Goal: Task Accomplishment & Management: Manage account settings

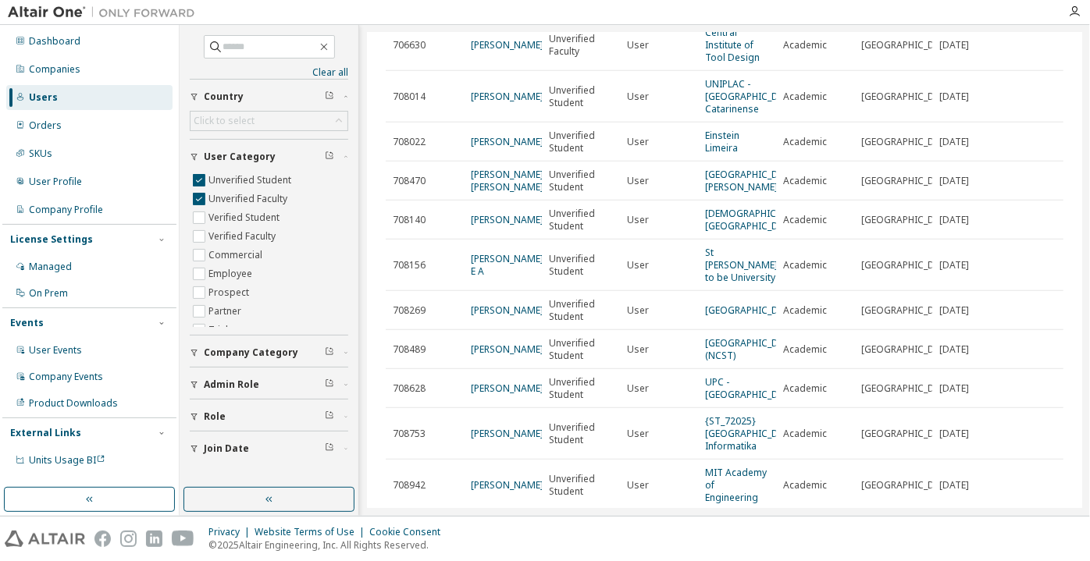
scroll to position [497, 0]
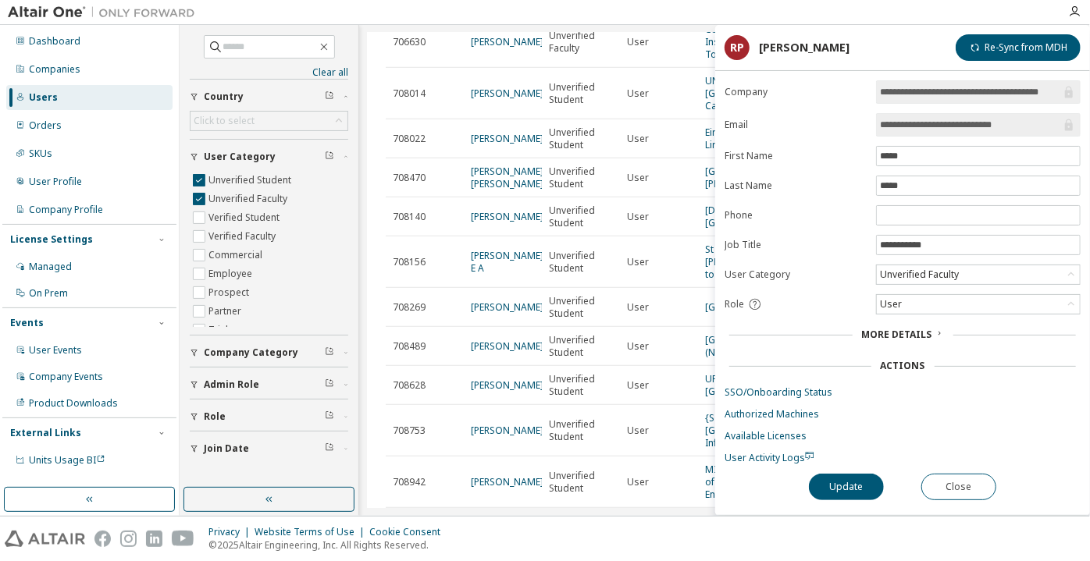
click at [505, 68] on td "[PERSON_NAME]" at bounding box center [503, 42] width 78 height 52
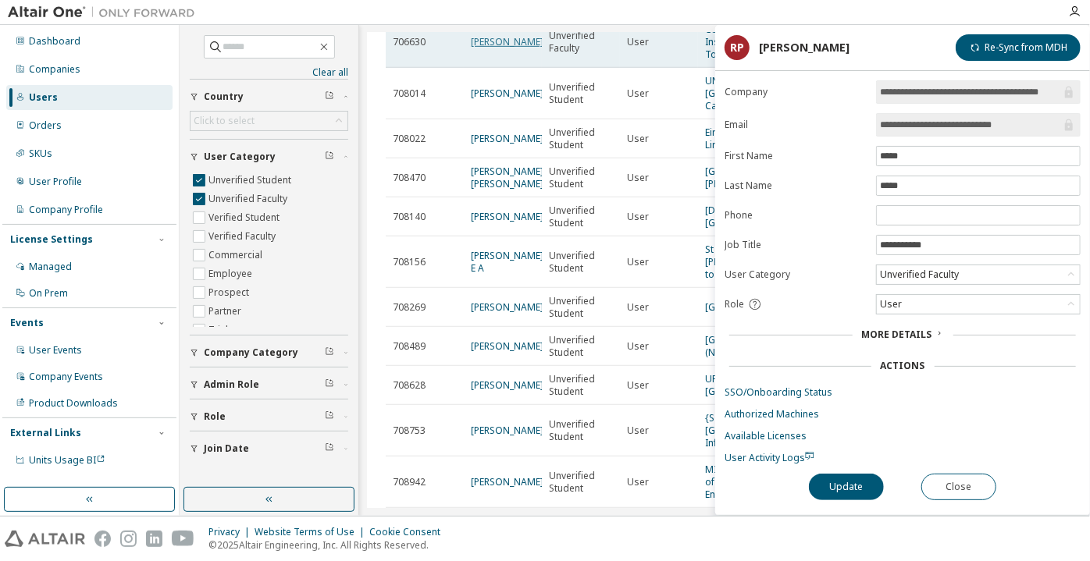
click at [504, 48] on link "[PERSON_NAME]" at bounding box center [507, 41] width 73 height 13
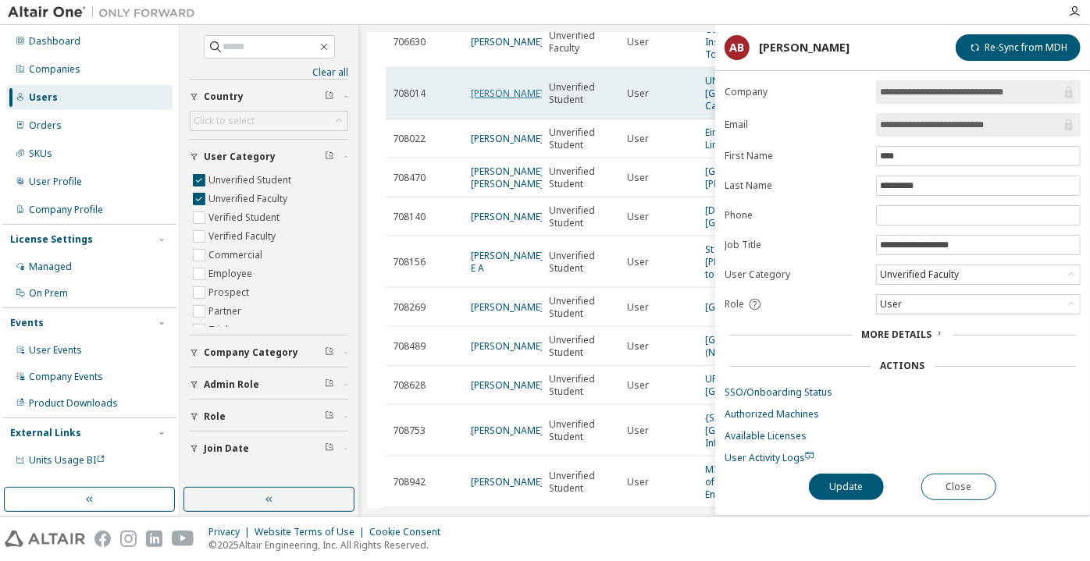
click at [490, 100] on link "Gabriel Tavares" at bounding box center [507, 93] width 73 height 13
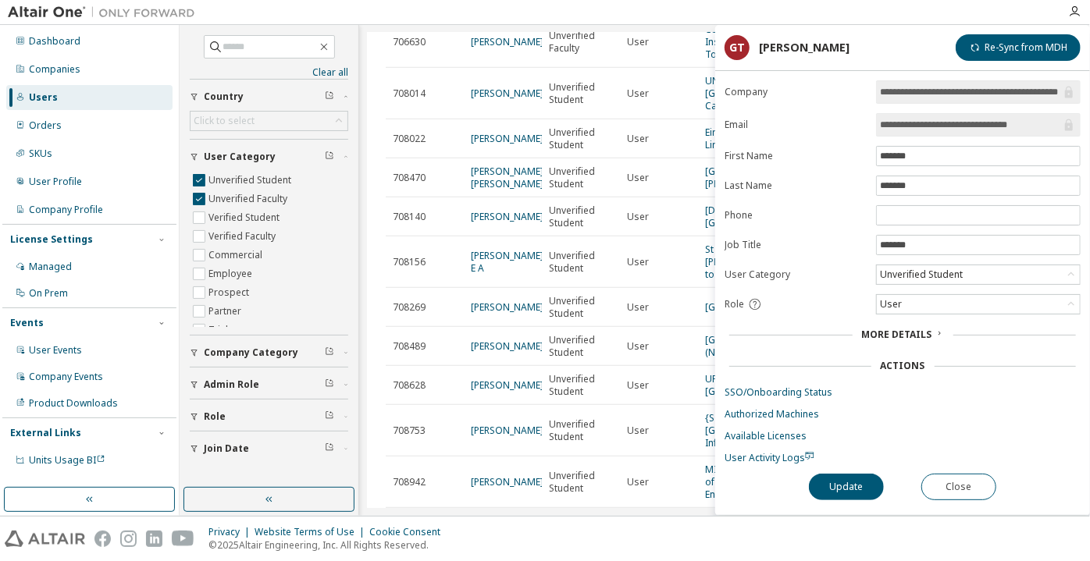
click at [937, 265] on div "Unverified Student" at bounding box center [978, 275] width 205 height 20
click at [935, 268] on div "Unverified Student" at bounding box center [921, 274] width 87 height 17
click at [914, 322] on li "Unverified Faculty" at bounding box center [978, 332] width 200 height 20
click at [899, 274] on div "Unverified Faculty" at bounding box center [920, 274] width 84 height 17
drag, startPoint x: 901, startPoint y: 308, endPoint x: 895, endPoint y: 333, distance: 25.8
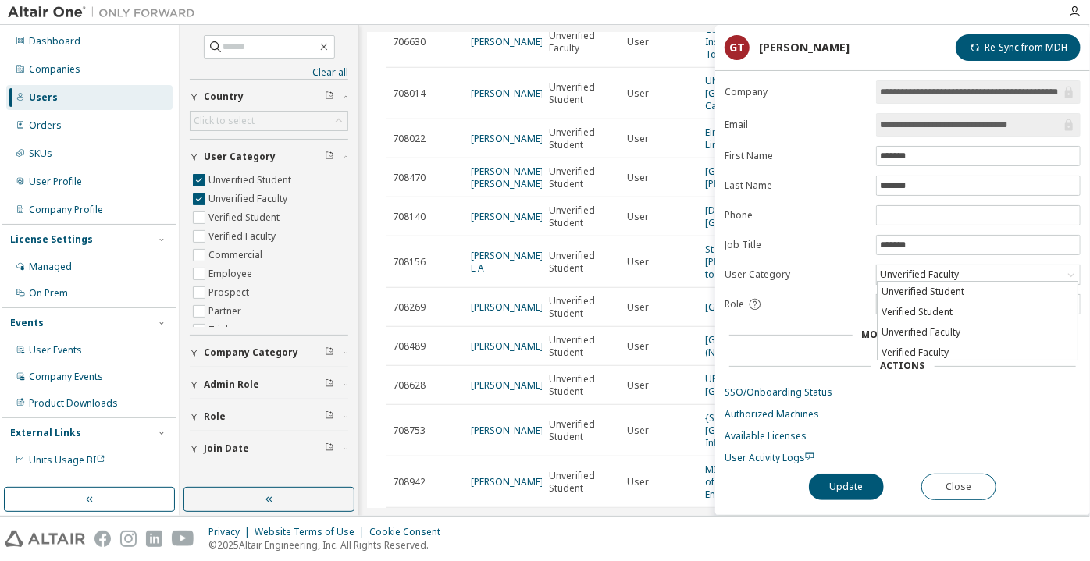
click at [901, 308] on li "Verified Student" at bounding box center [978, 312] width 200 height 20
click at [844, 484] on button "Update" at bounding box center [846, 487] width 75 height 27
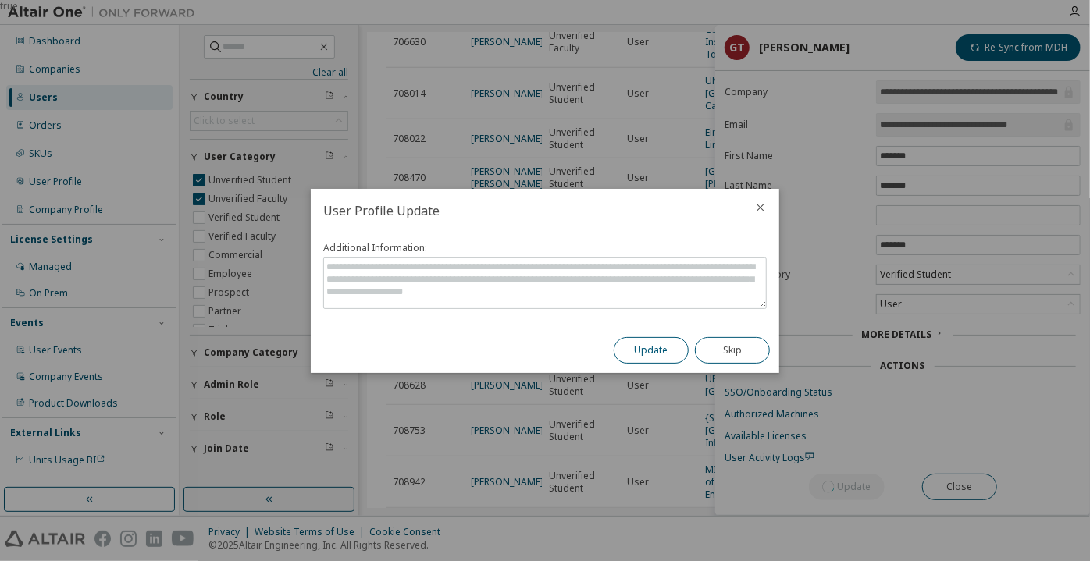
click at [637, 349] on button "Update" at bounding box center [651, 350] width 75 height 27
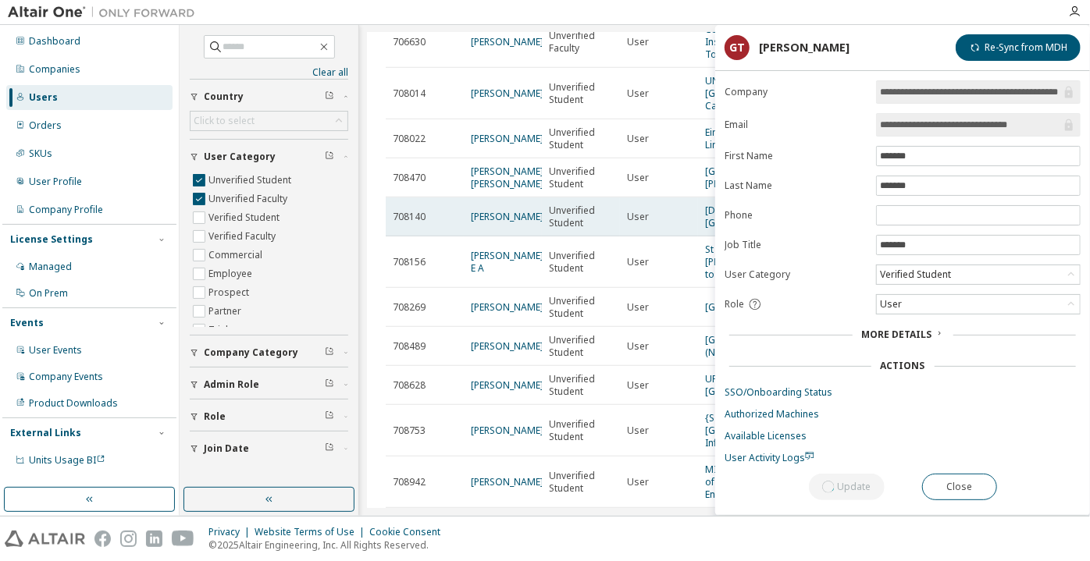
scroll to position [568, 0]
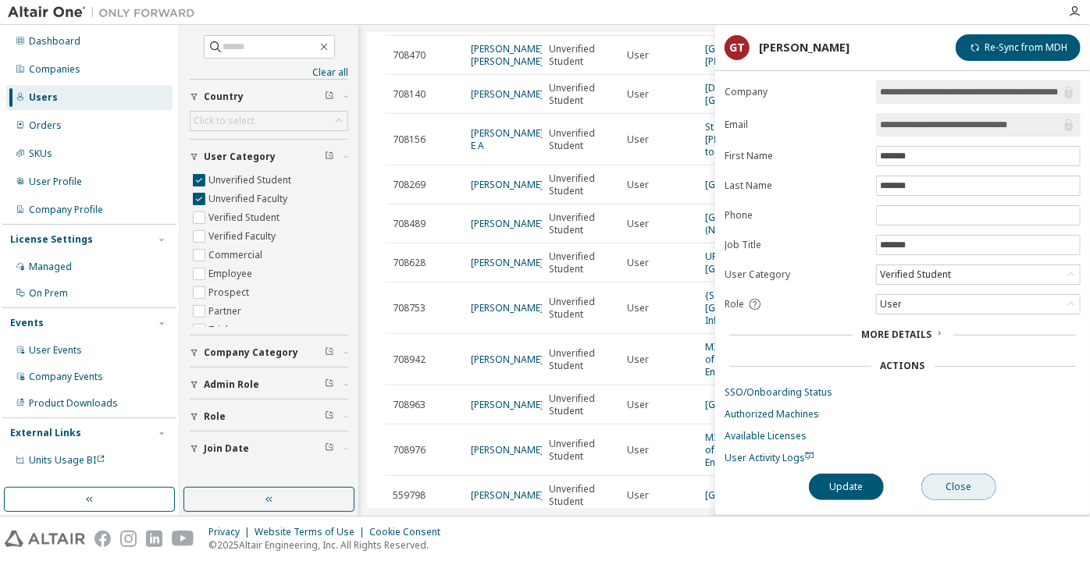
click at [974, 484] on button "Close" at bounding box center [958, 487] width 75 height 27
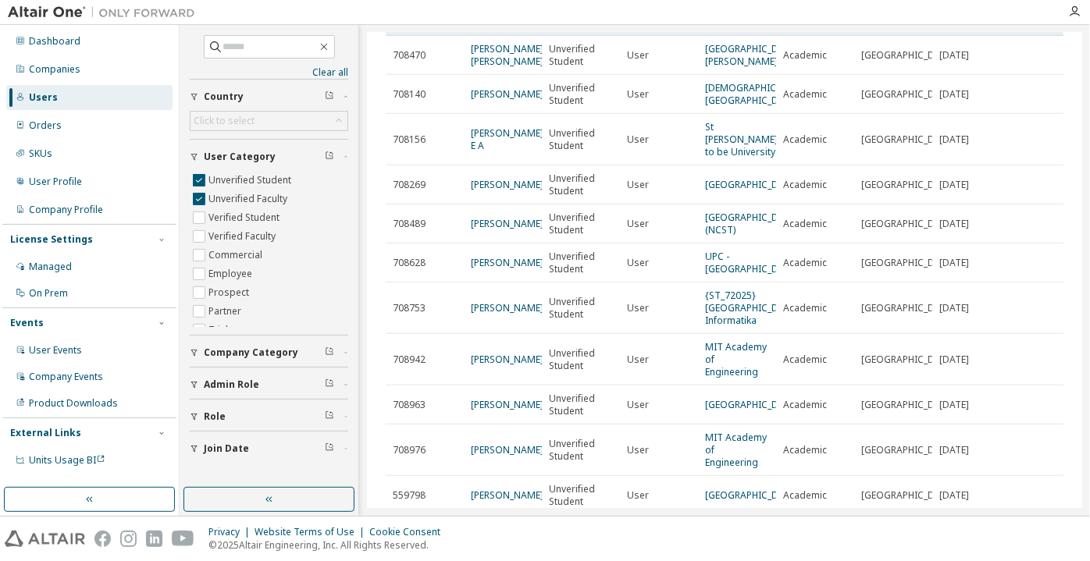
click at [475, 23] on link "Paulo Vinicius Padilha" at bounding box center [507, 15] width 73 height 13
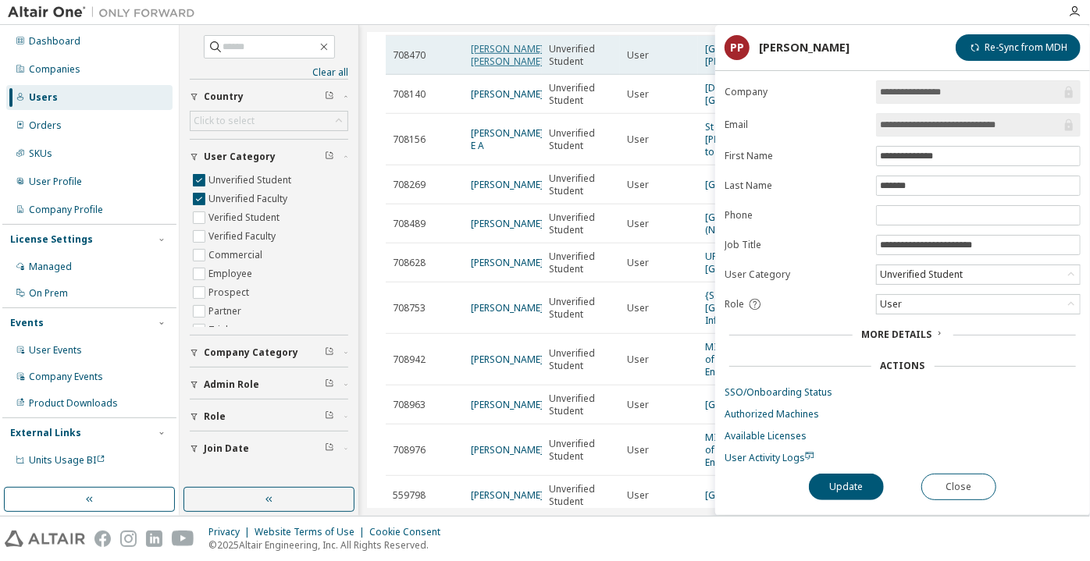
click at [487, 68] on link "Carlos Alberto Ledesma Guzmán" at bounding box center [507, 55] width 73 height 26
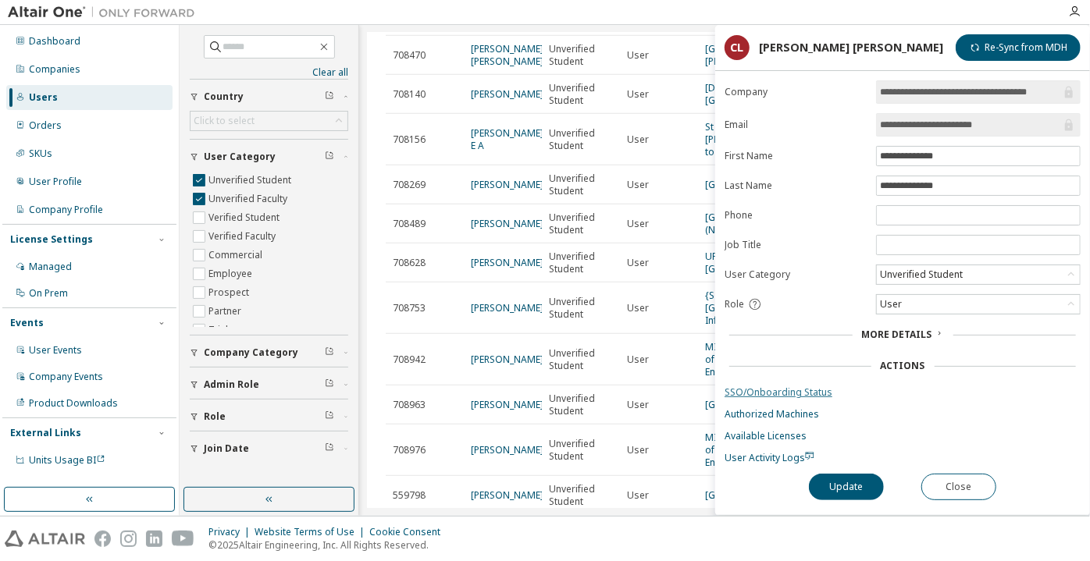
click at [800, 387] on link "SSO/Onboarding Status" at bounding box center [903, 393] width 356 height 12
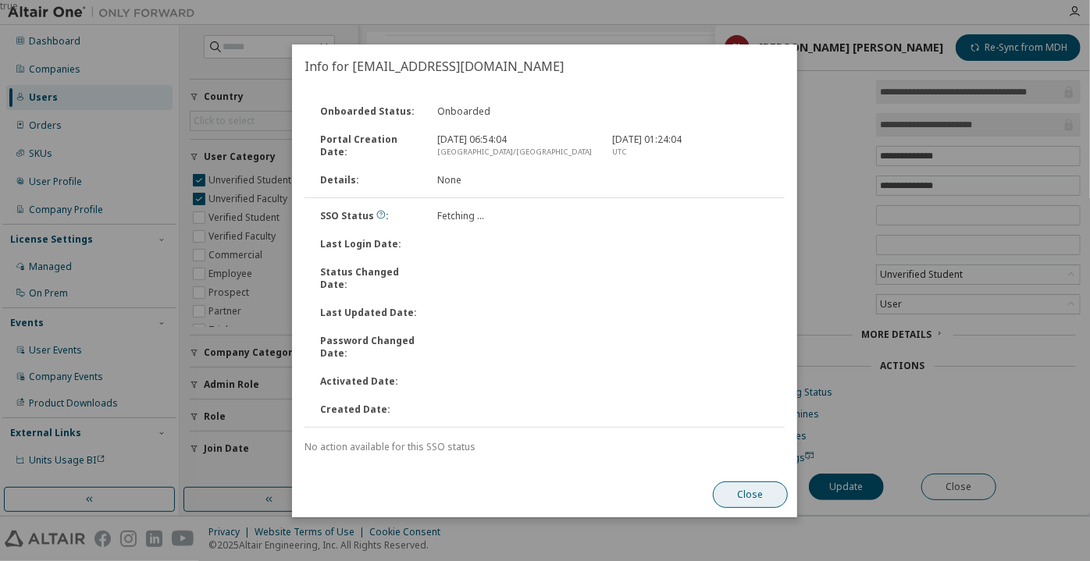
click at [750, 489] on button "Close" at bounding box center [751, 495] width 75 height 27
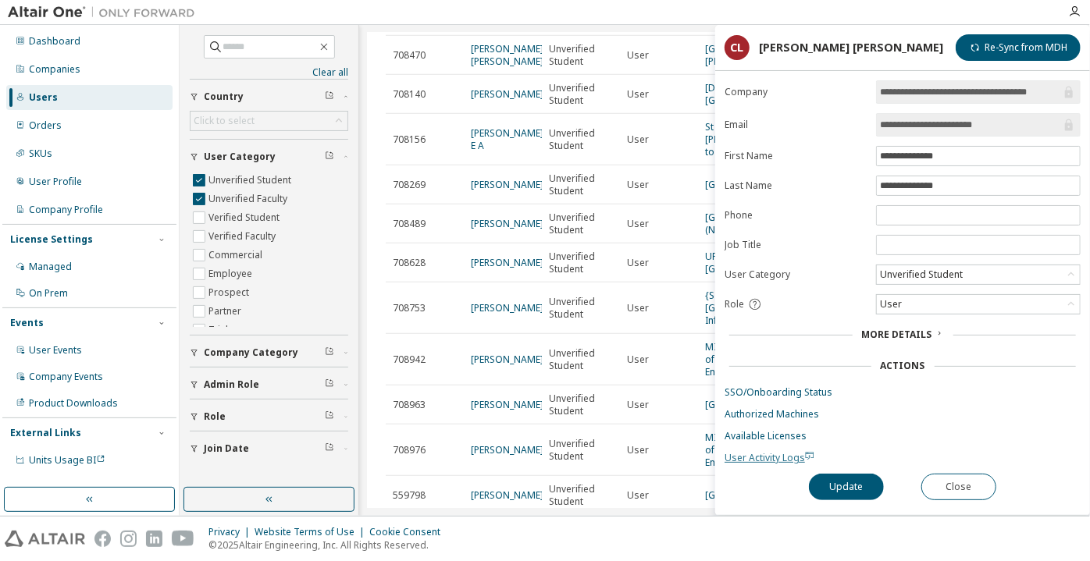
click at [753, 457] on span "User Activity Logs" at bounding box center [770, 457] width 90 height 13
click at [946, 269] on div "Unverified Student" at bounding box center [921, 274] width 87 height 17
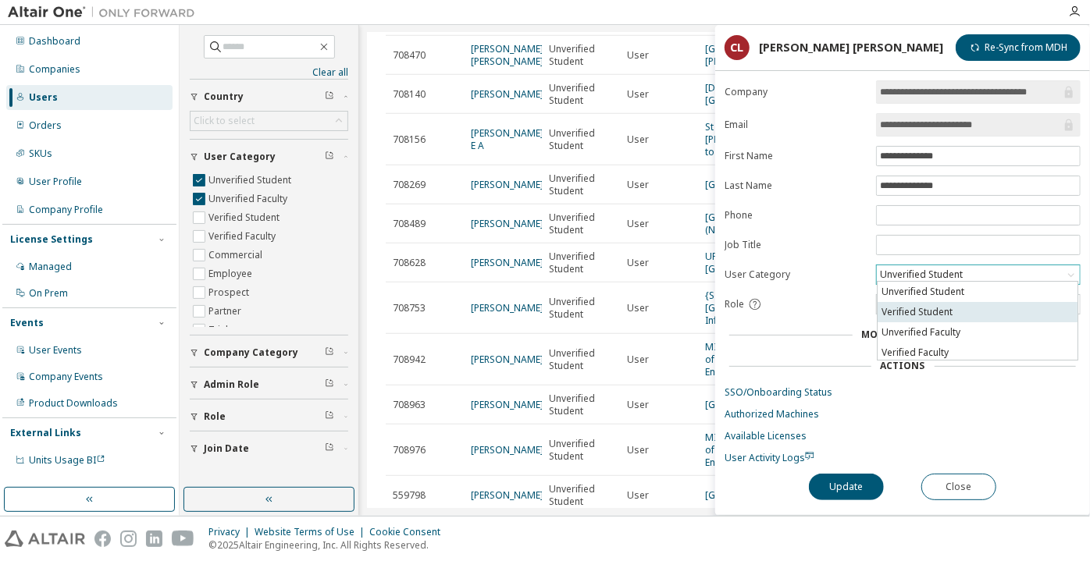
click at [938, 314] on li "Verified Student" at bounding box center [978, 312] width 200 height 20
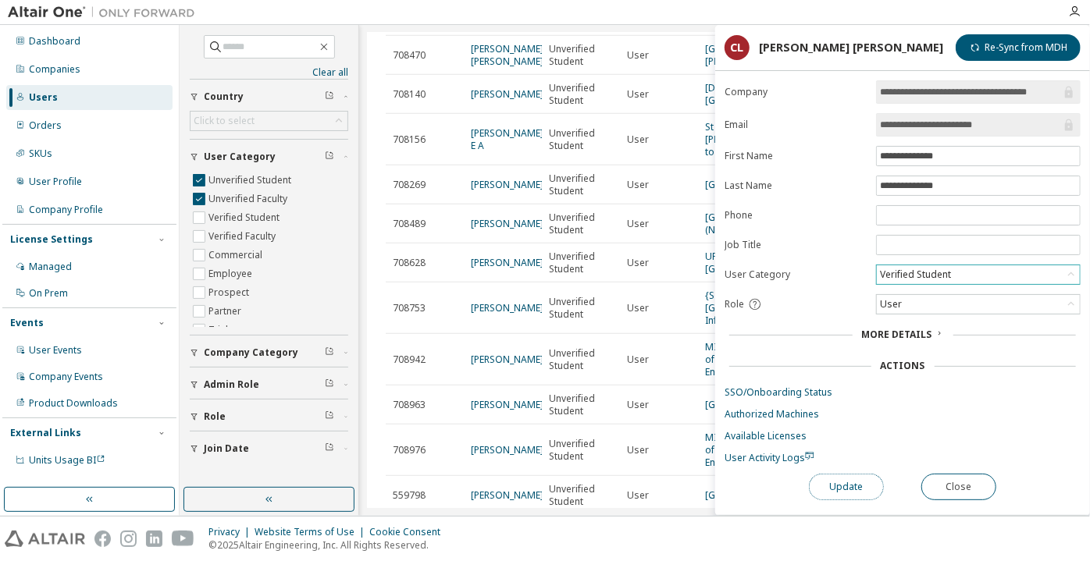
click at [862, 487] on button "Update" at bounding box center [846, 487] width 75 height 27
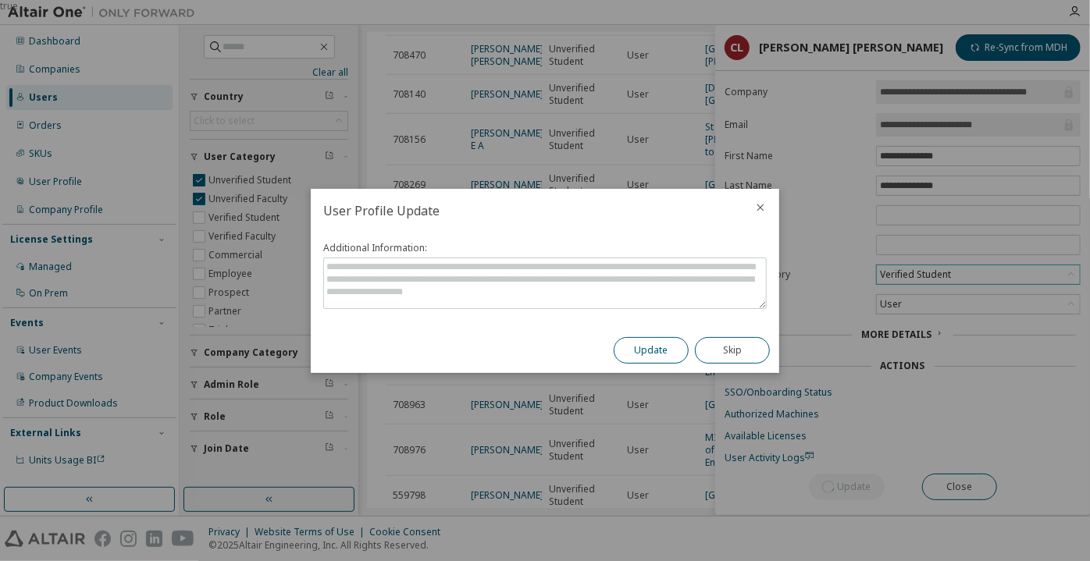
click at [632, 353] on button "Update" at bounding box center [651, 350] width 75 height 27
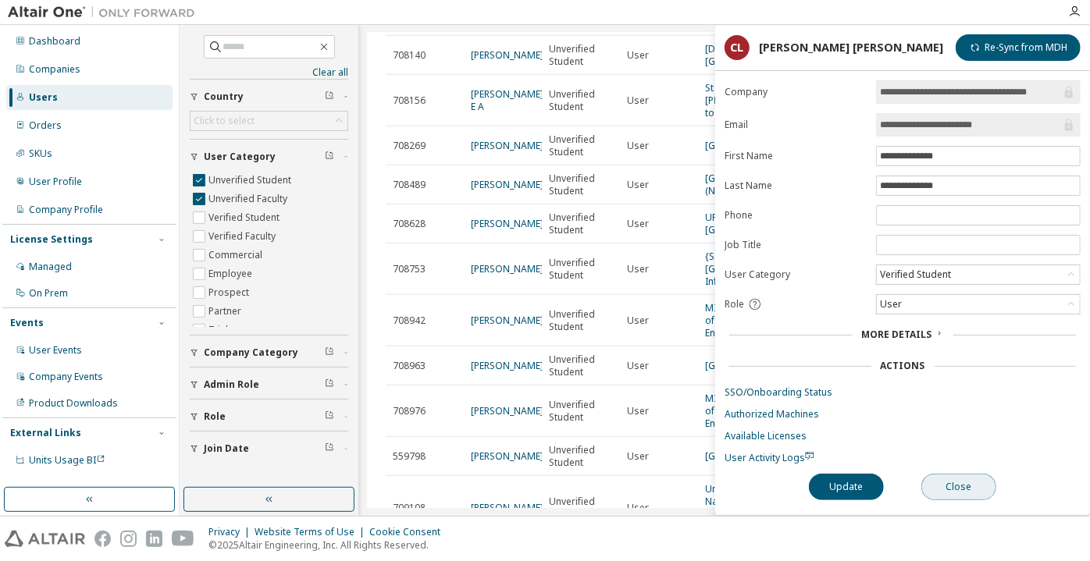
click at [953, 474] on button "Close" at bounding box center [958, 487] width 75 height 27
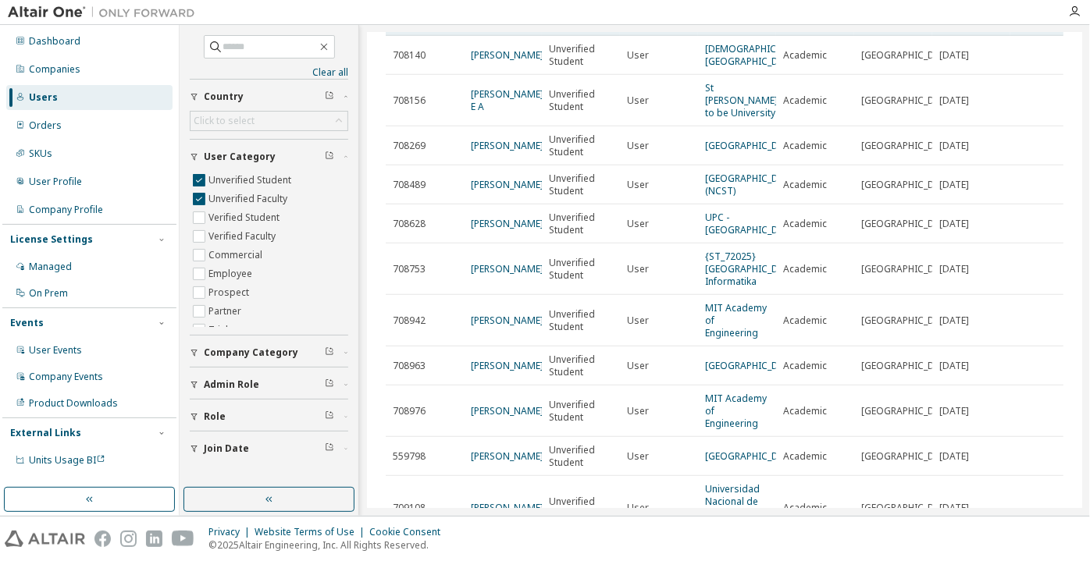
click at [497, 23] on link "Paulo Vinicius Padilha" at bounding box center [507, 15] width 73 height 13
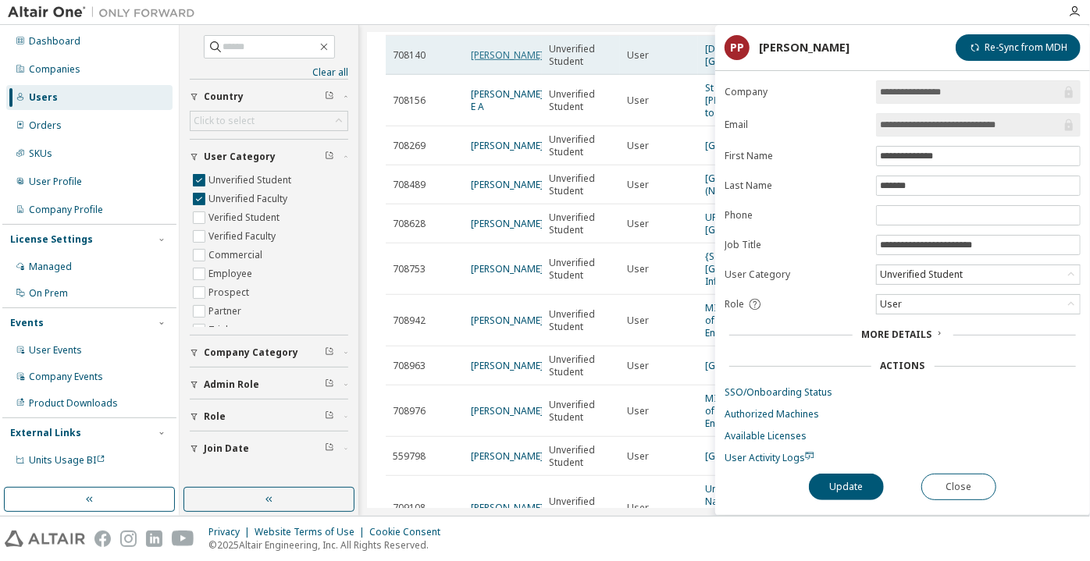
click at [497, 62] on link "Luke Schauble" at bounding box center [507, 54] width 73 height 13
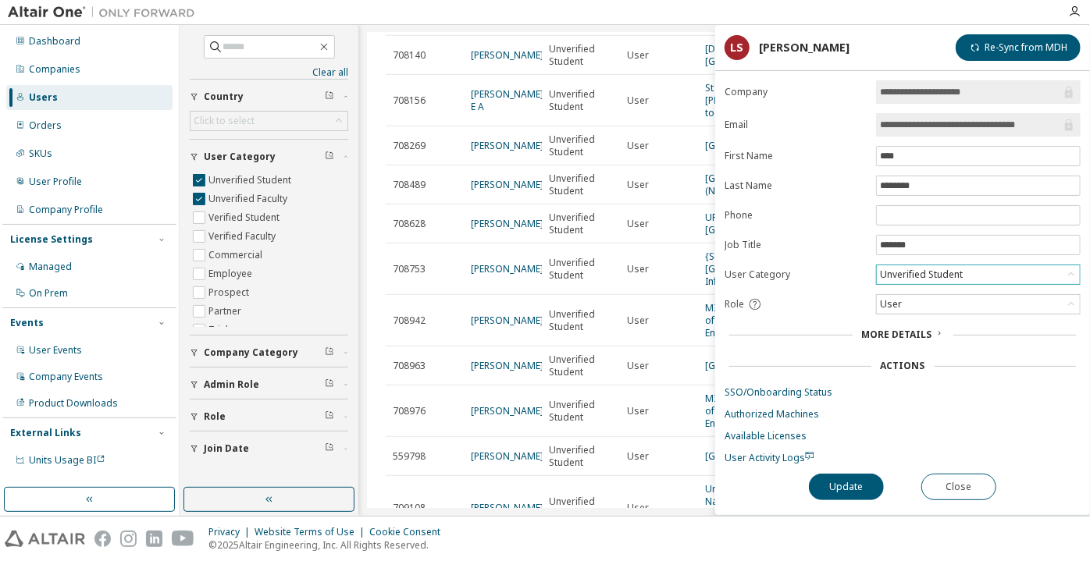
click at [921, 270] on div "Unverified Student" at bounding box center [921, 274] width 87 height 17
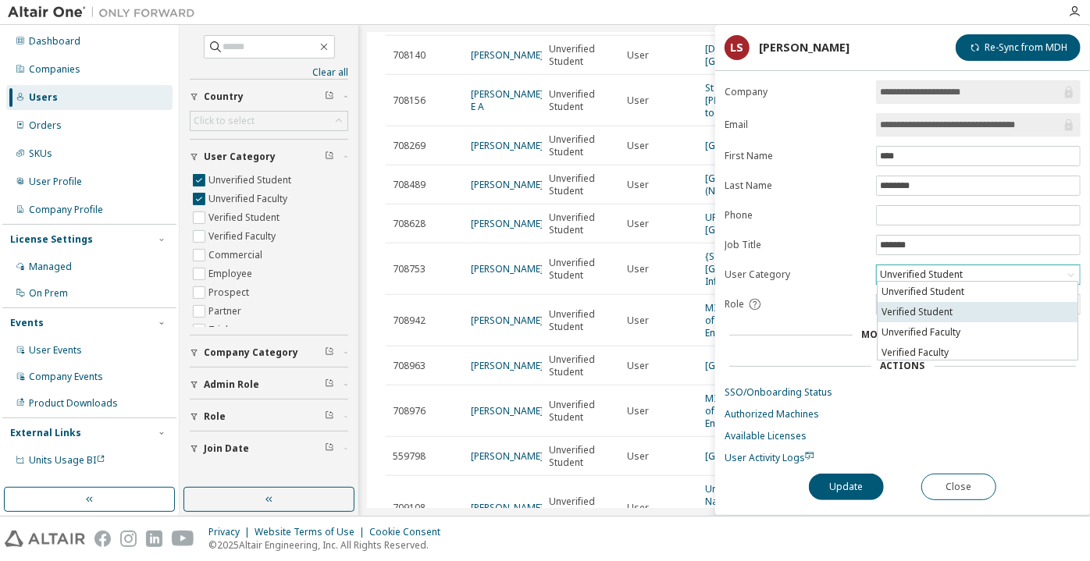
click at [905, 312] on li "Verified Student" at bounding box center [978, 312] width 200 height 20
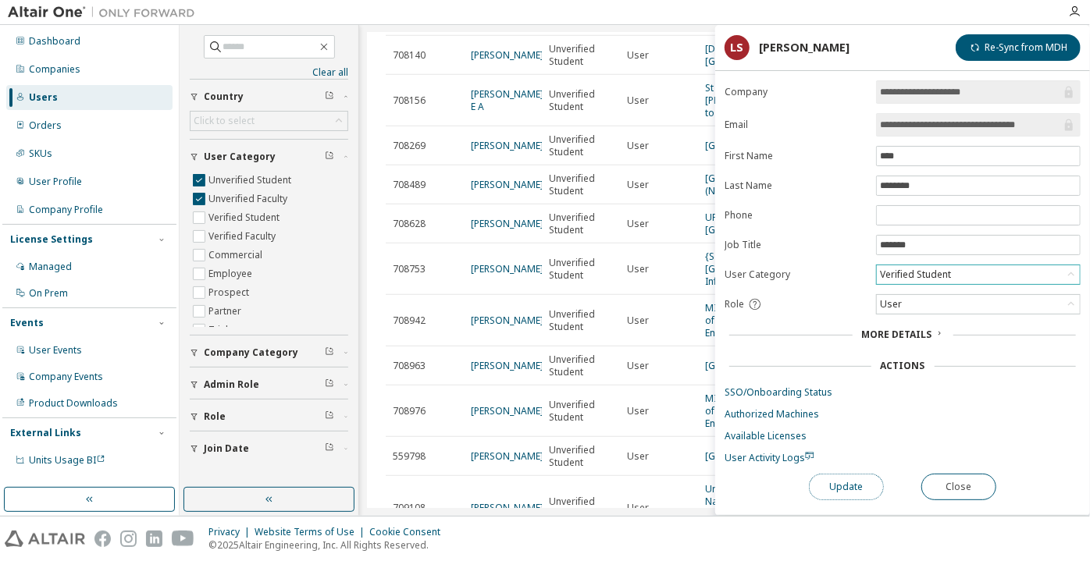
click at [841, 483] on button "Update" at bounding box center [846, 487] width 75 height 27
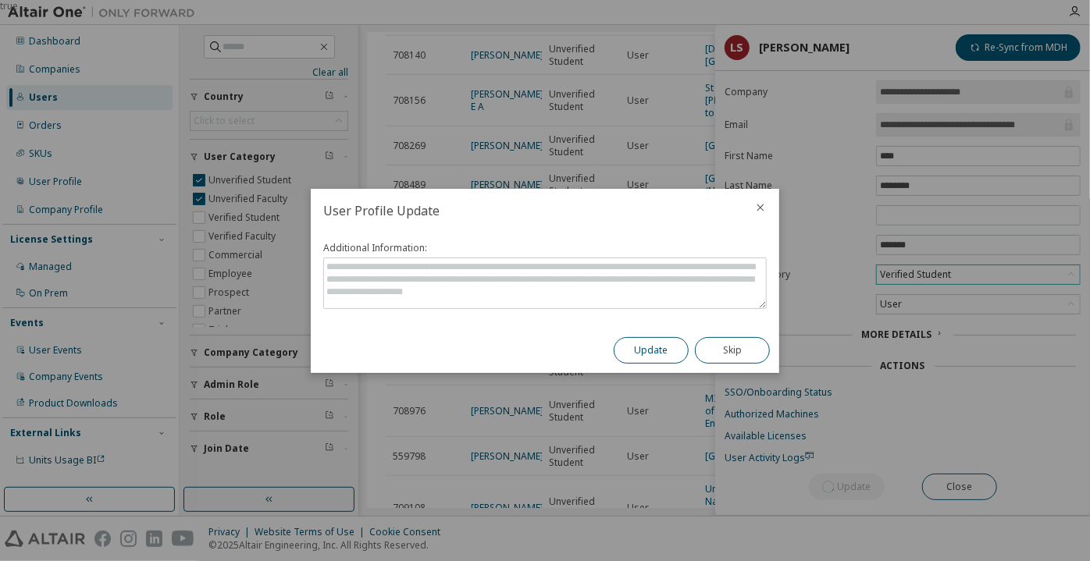
click at [634, 346] on button "Update" at bounding box center [651, 350] width 75 height 27
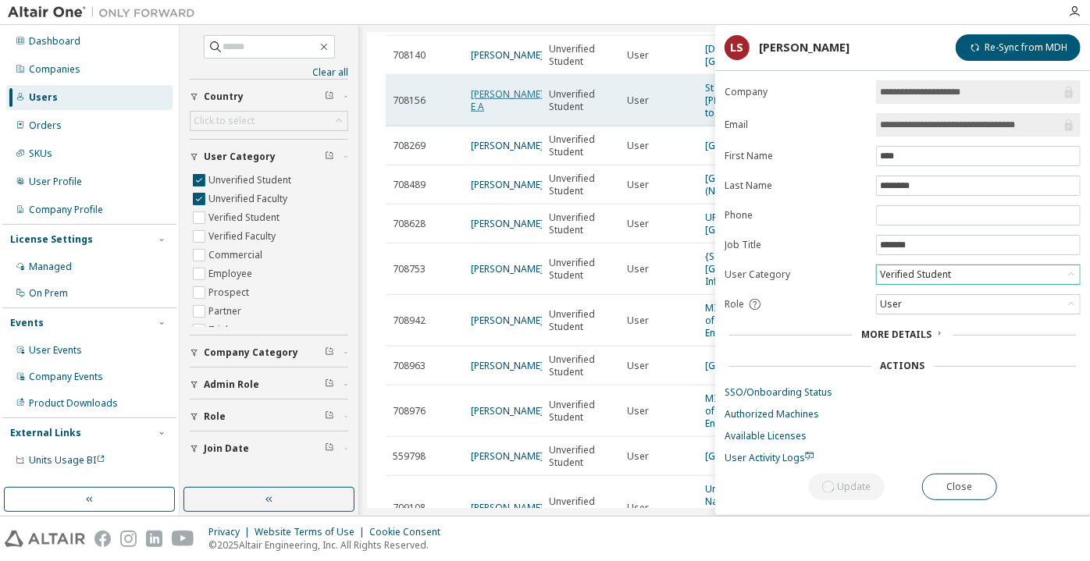
click at [500, 113] on link "Christina E A" at bounding box center [507, 100] width 73 height 26
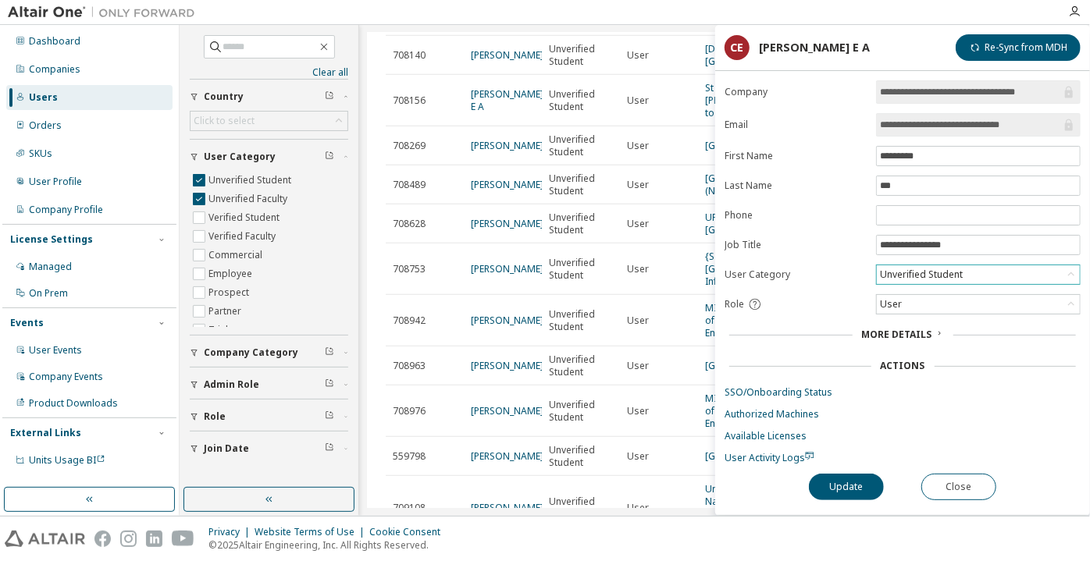
click at [911, 266] on div "Unverified Student" at bounding box center [921, 274] width 87 height 17
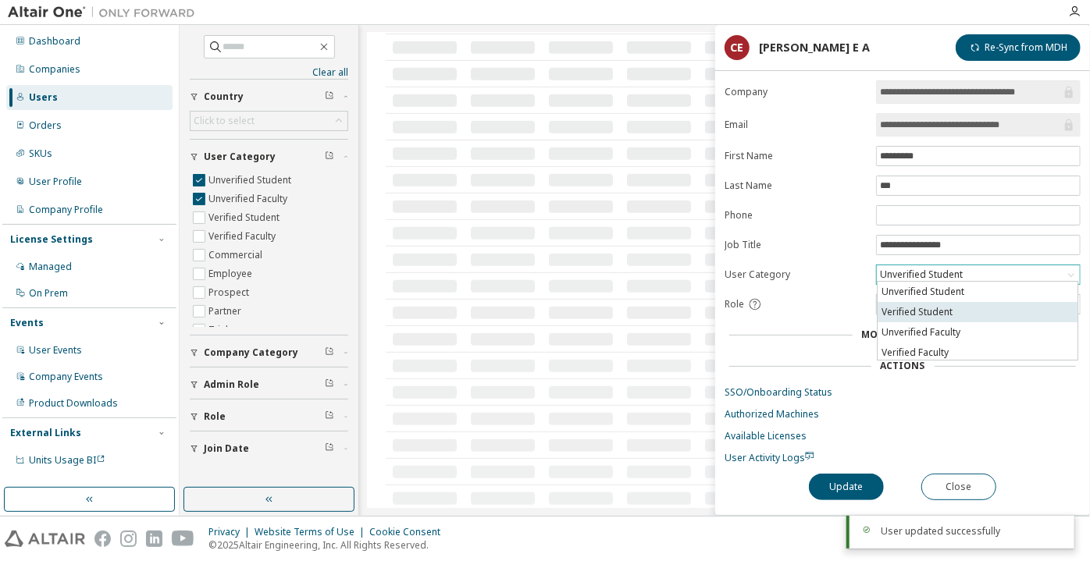
click at [918, 305] on li "Verified Student" at bounding box center [978, 312] width 200 height 20
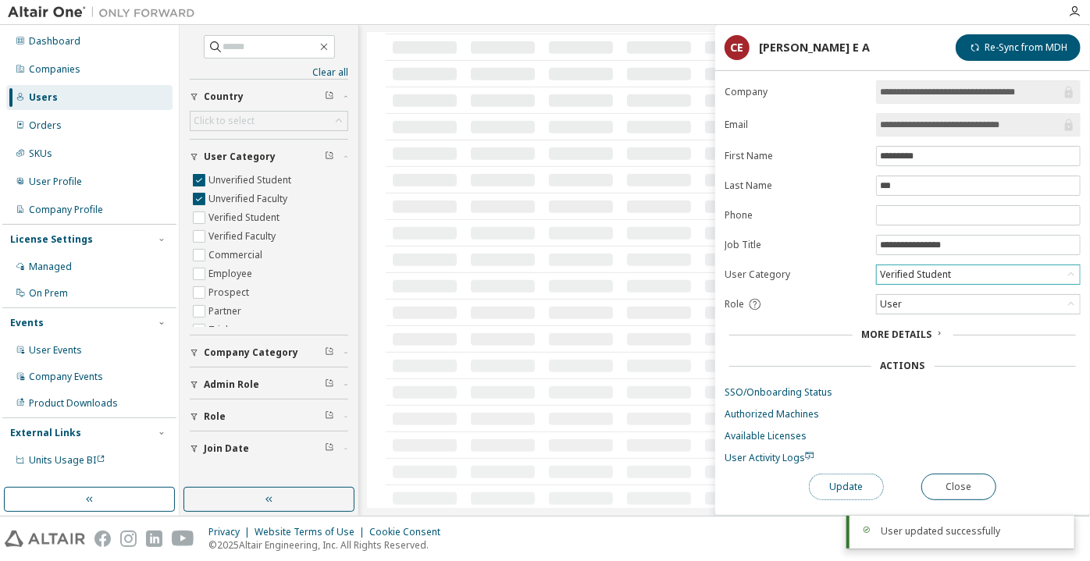
click at [857, 479] on button "Update" at bounding box center [846, 487] width 75 height 27
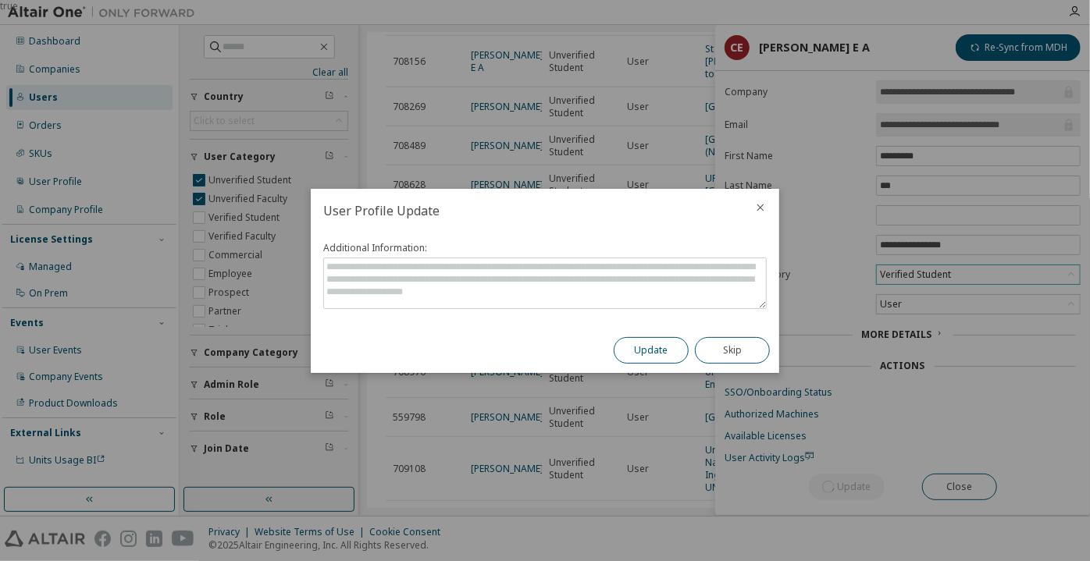
click at [666, 344] on button "Update" at bounding box center [651, 350] width 75 height 27
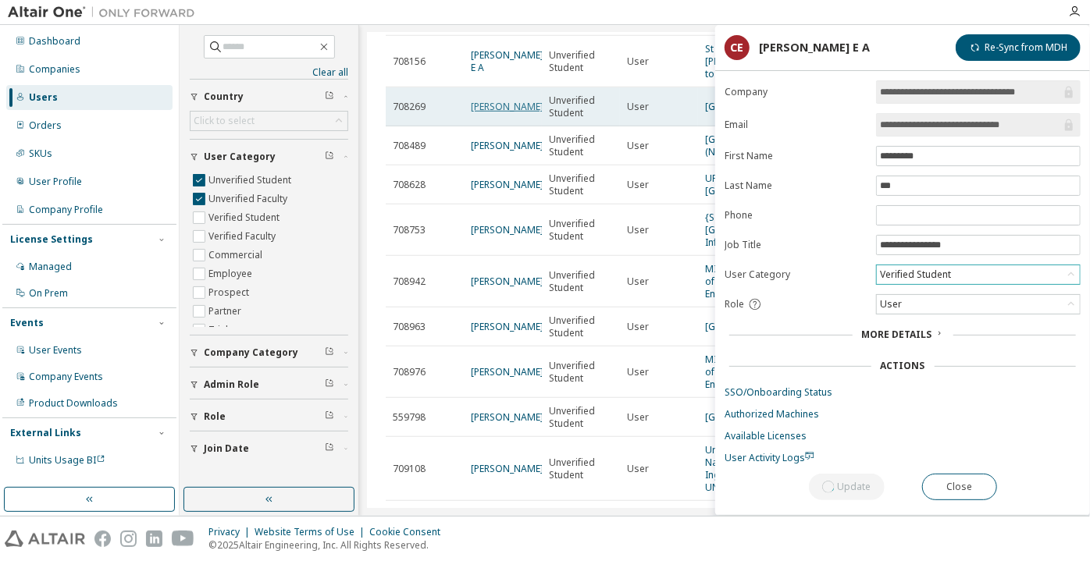
click at [486, 113] on link "Sangram Singh" at bounding box center [507, 106] width 73 height 13
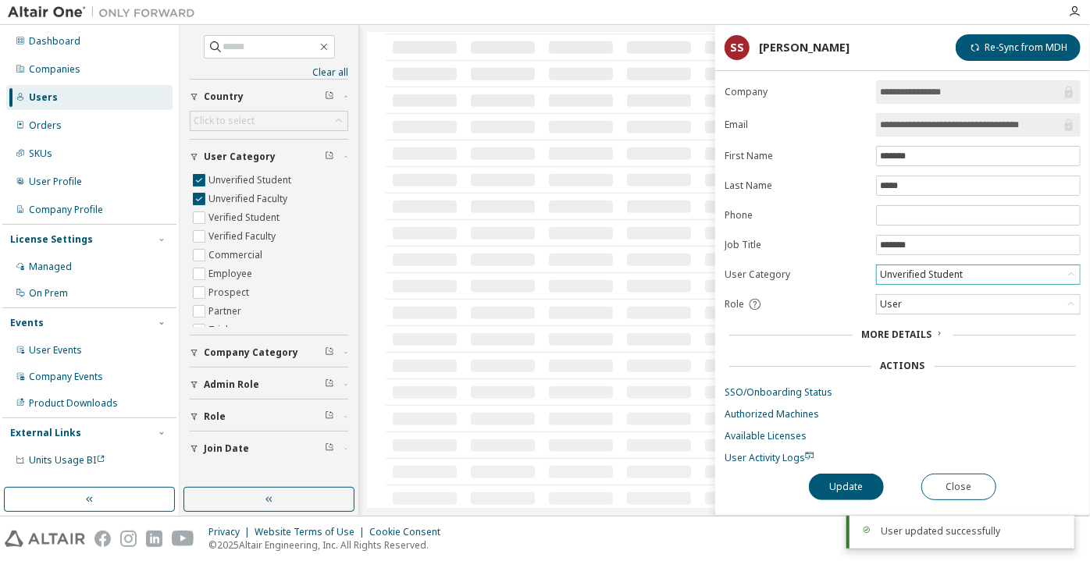
click at [903, 269] on div "Unverified Student" at bounding box center [921, 274] width 87 height 17
click at [920, 309] on li "Verified Student" at bounding box center [978, 312] width 200 height 20
click at [826, 486] on button "Update" at bounding box center [846, 487] width 75 height 27
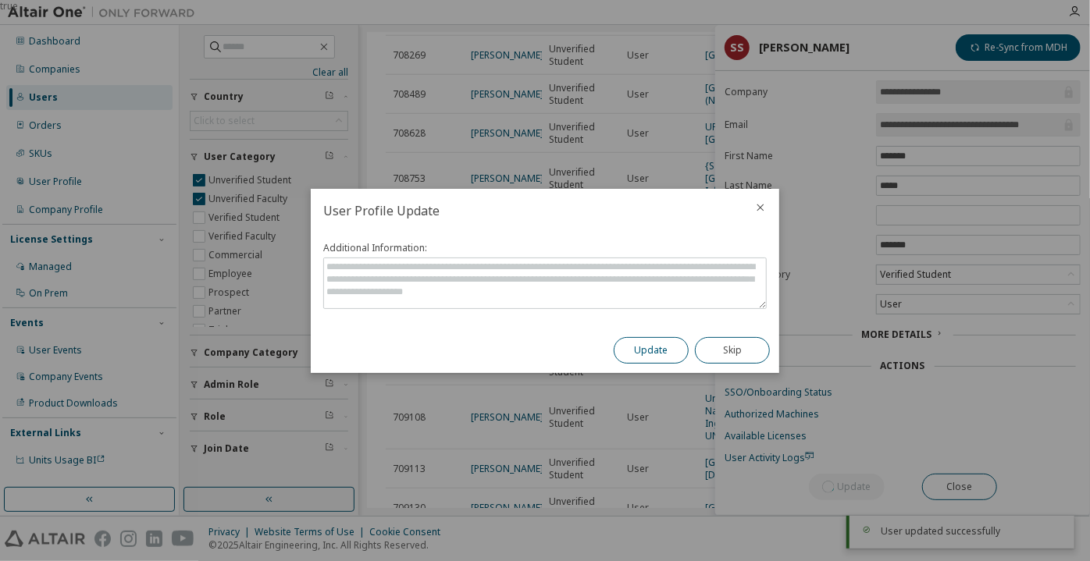
click at [645, 351] on button "Update" at bounding box center [651, 350] width 75 height 27
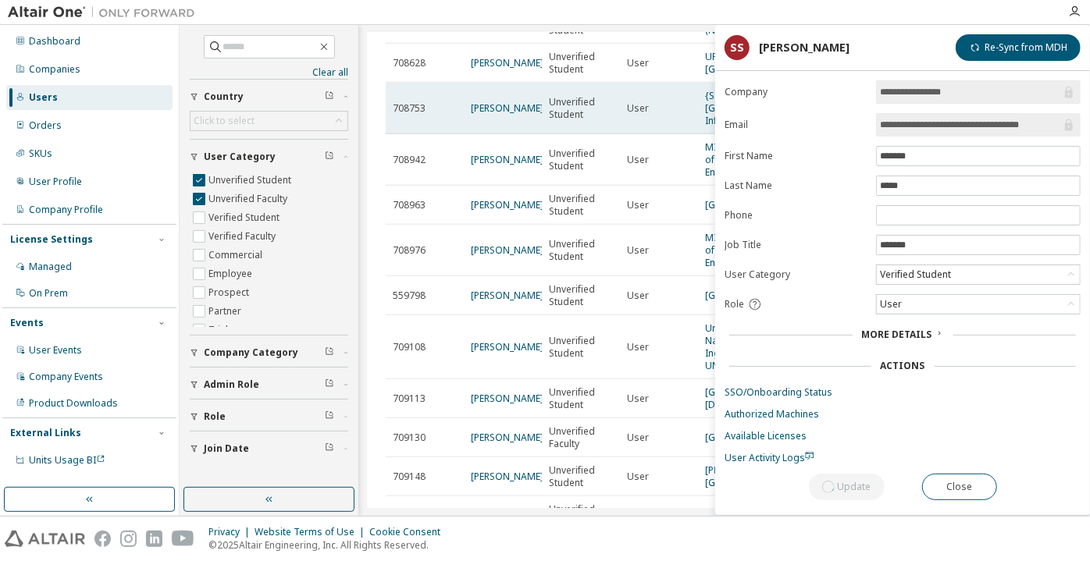
scroll to position [639, 0]
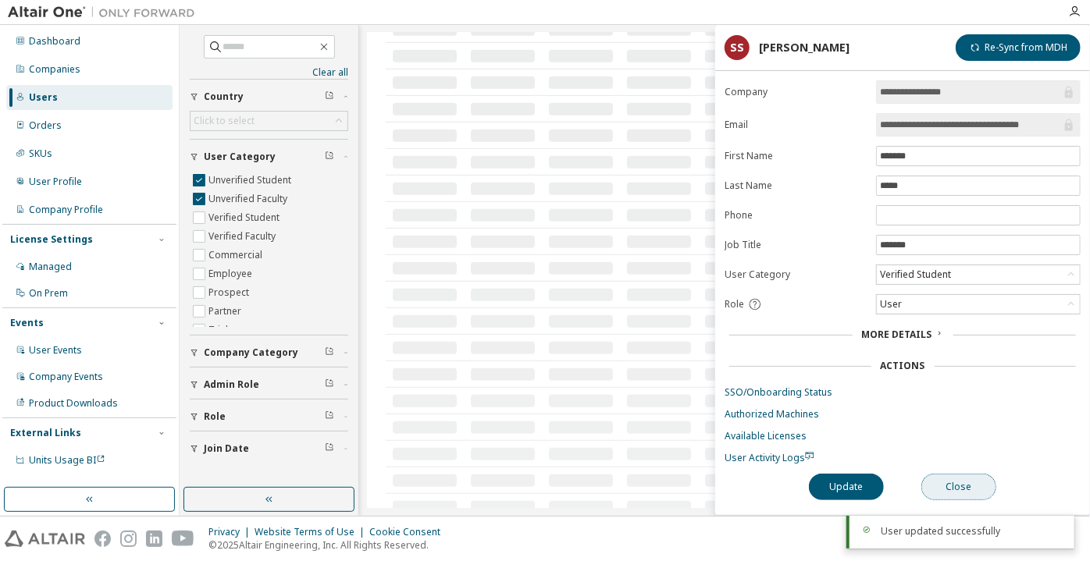
click at [930, 493] on button "Close" at bounding box center [958, 487] width 75 height 27
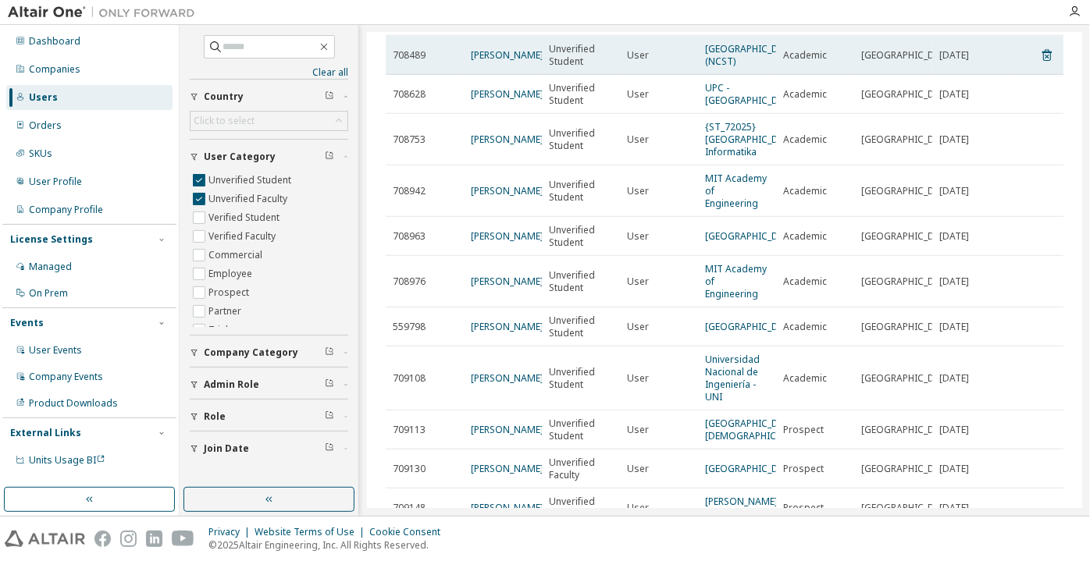
scroll to position [639, 0]
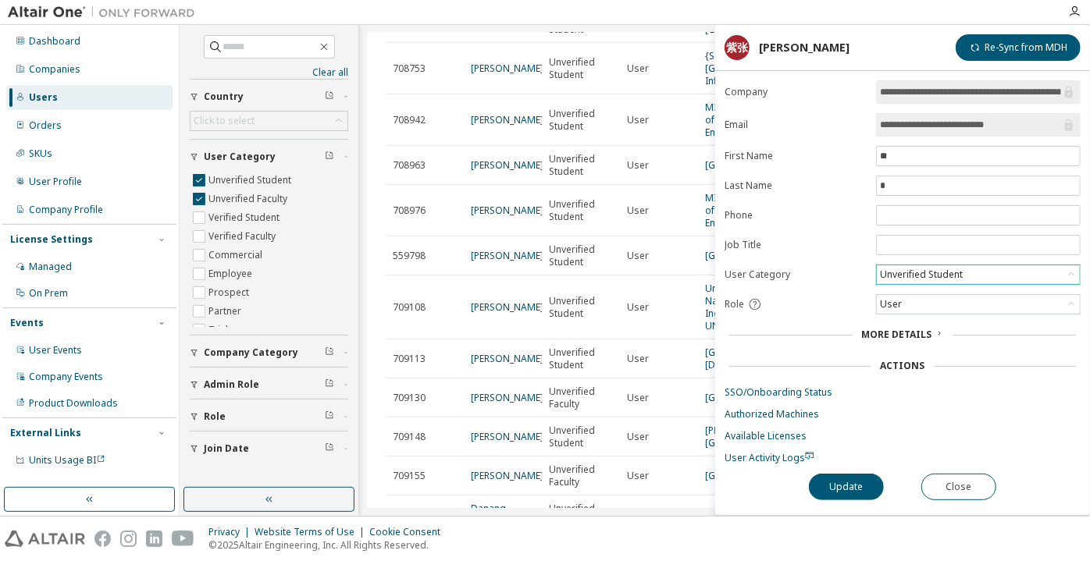
click at [922, 266] on div "Unverified Student" at bounding box center [921, 274] width 87 height 17
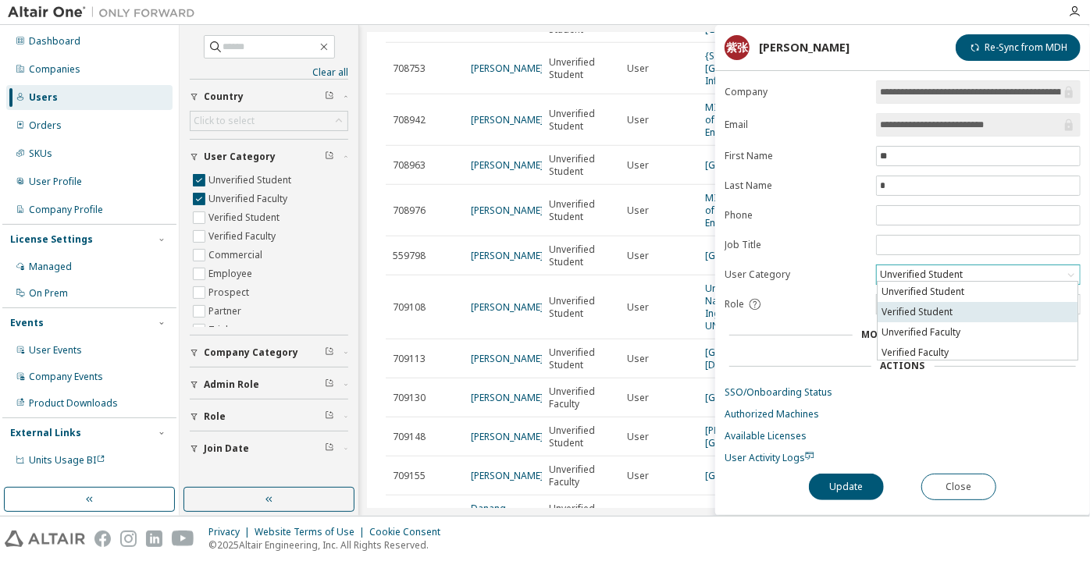
click at [927, 308] on li "Verified Student" at bounding box center [978, 312] width 200 height 20
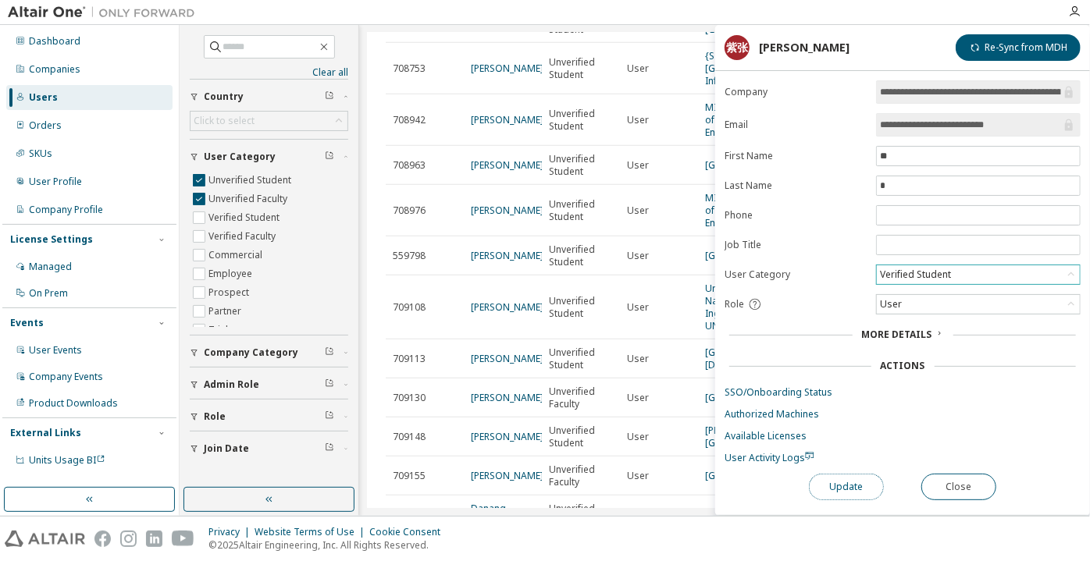
click at [824, 486] on button "Update" at bounding box center [846, 487] width 75 height 27
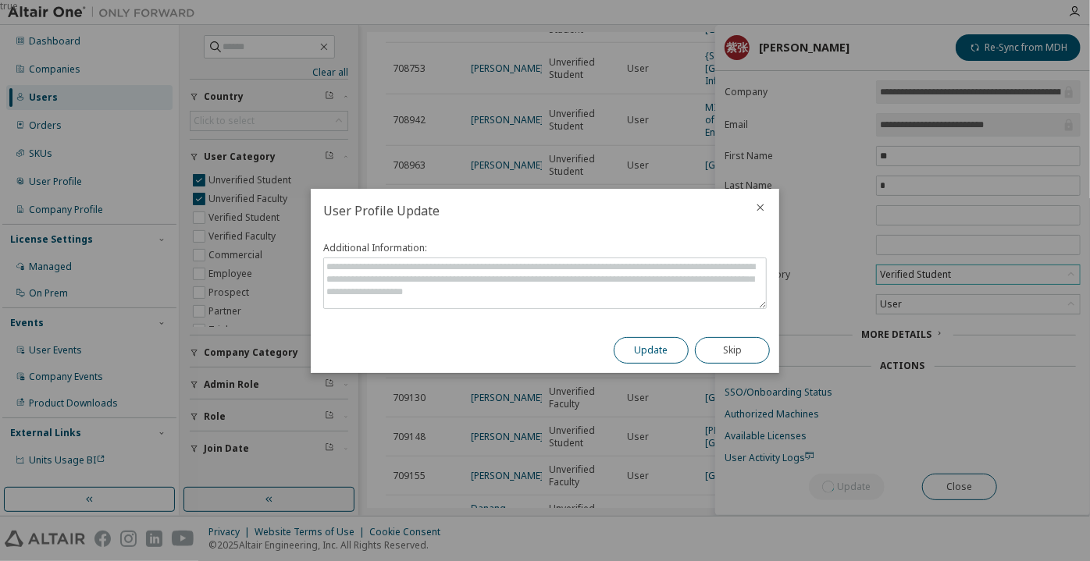
click at [653, 352] on button "Update" at bounding box center [651, 350] width 75 height 27
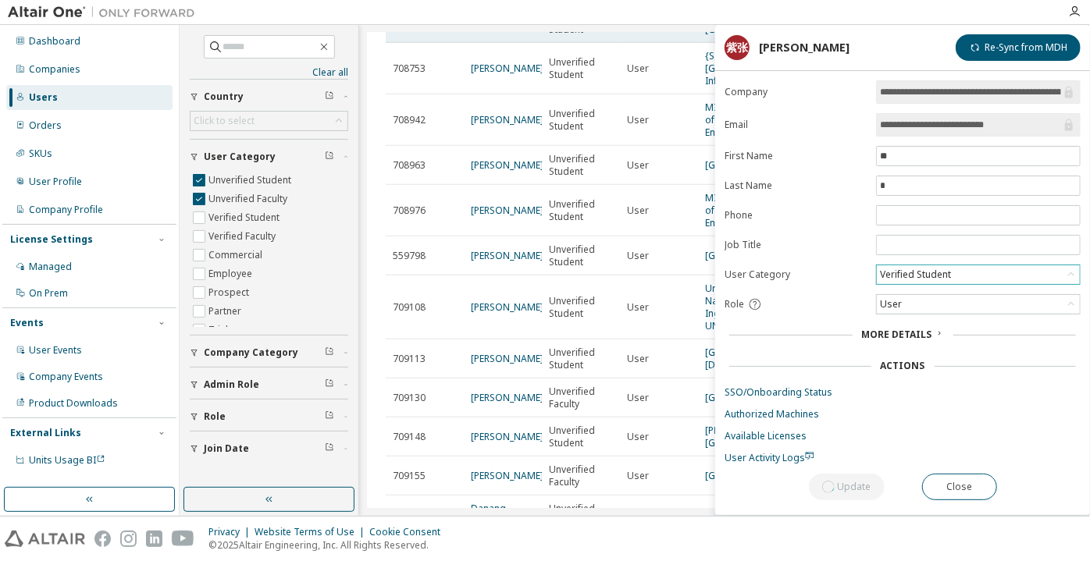
click at [483, 30] on link "Rodriguez Juan" at bounding box center [507, 22] width 73 height 13
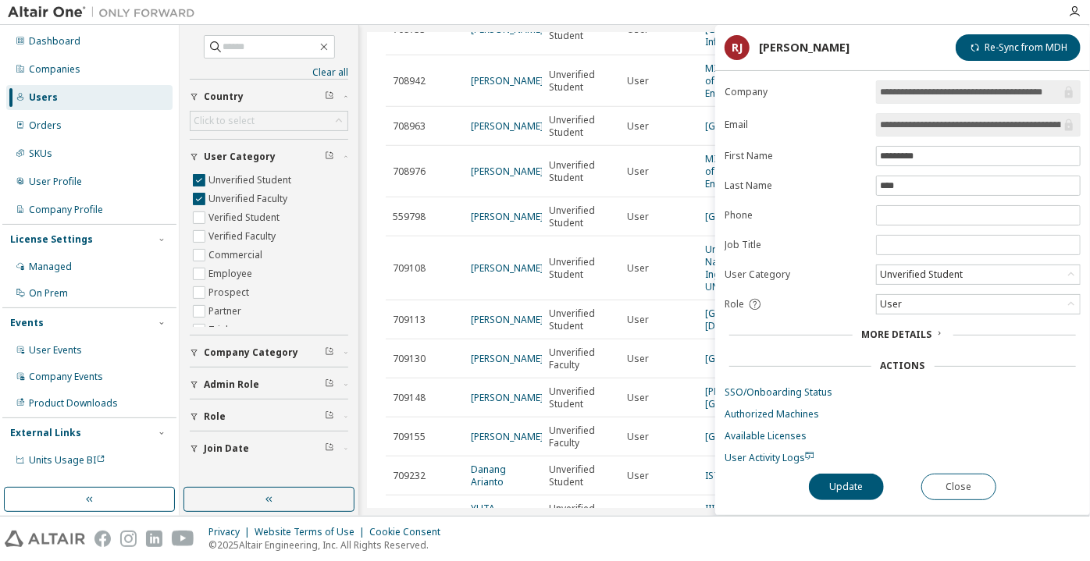
scroll to position [0, 91]
drag, startPoint x: 998, startPoint y: 120, endPoint x: 1089, endPoint y: 121, distance: 91.4
click at [1089, 121] on div "**********" at bounding box center [902, 297] width 375 height 435
click at [778, 451] on span "User Activity Logs" at bounding box center [770, 457] width 90 height 13
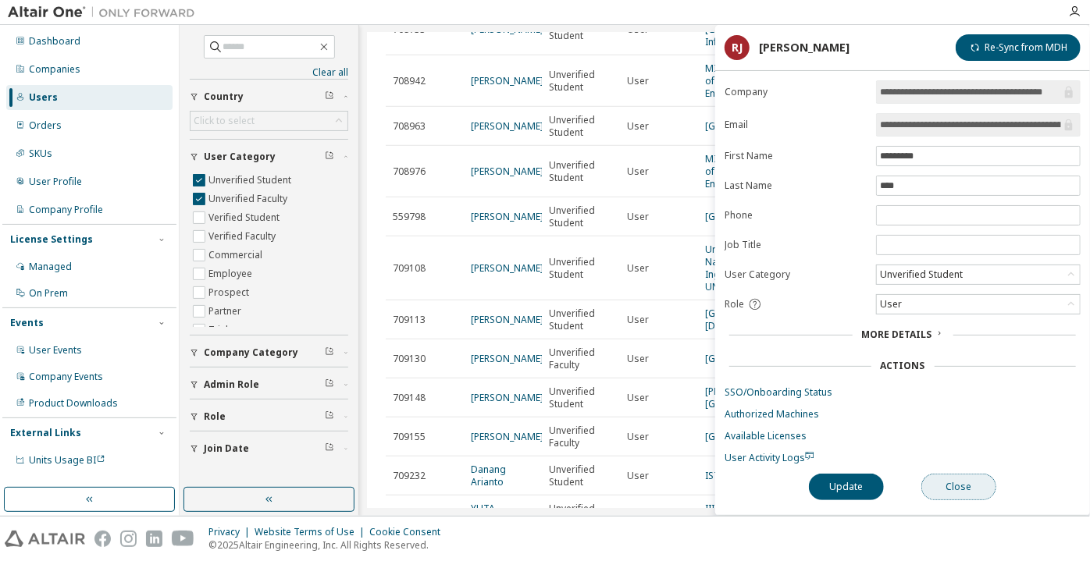
click at [934, 482] on button "Close" at bounding box center [958, 487] width 75 height 27
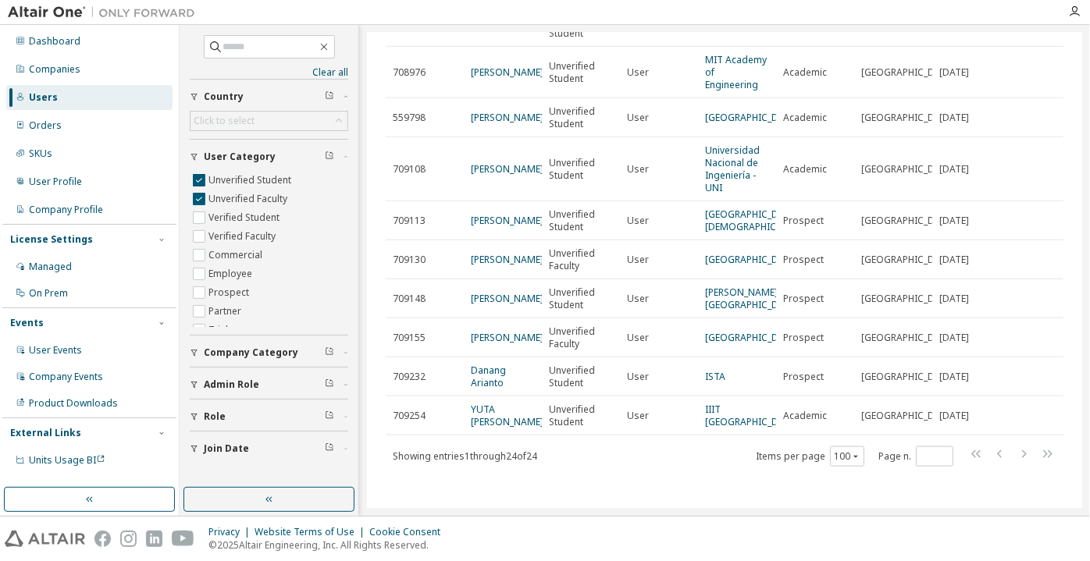
scroll to position [710, 0]
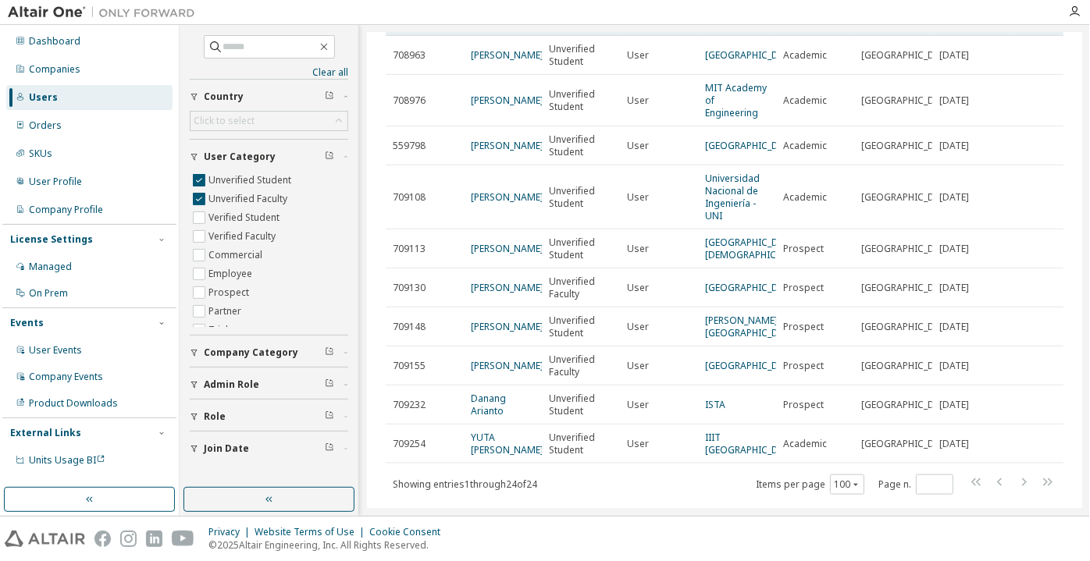
click at [474, 16] on link "Madan Divaker" at bounding box center [507, 9] width 73 height 13
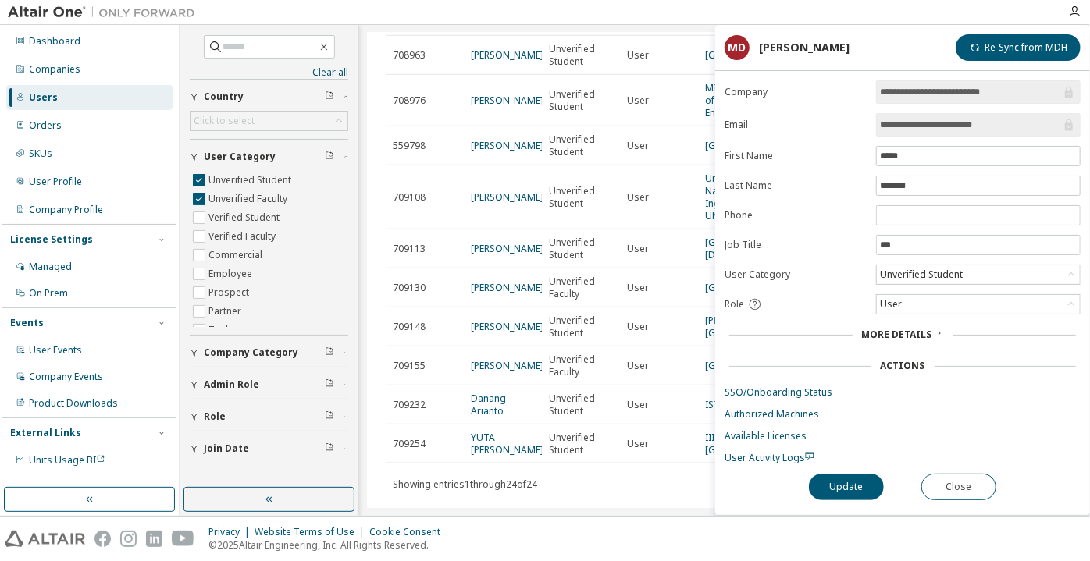
click at [898, 129] on input "**********" at bounding box center [970, 125] width 181 height 16
click at [964, 486] on button "Close" at bounding box center [958, 487] width 75 height 27
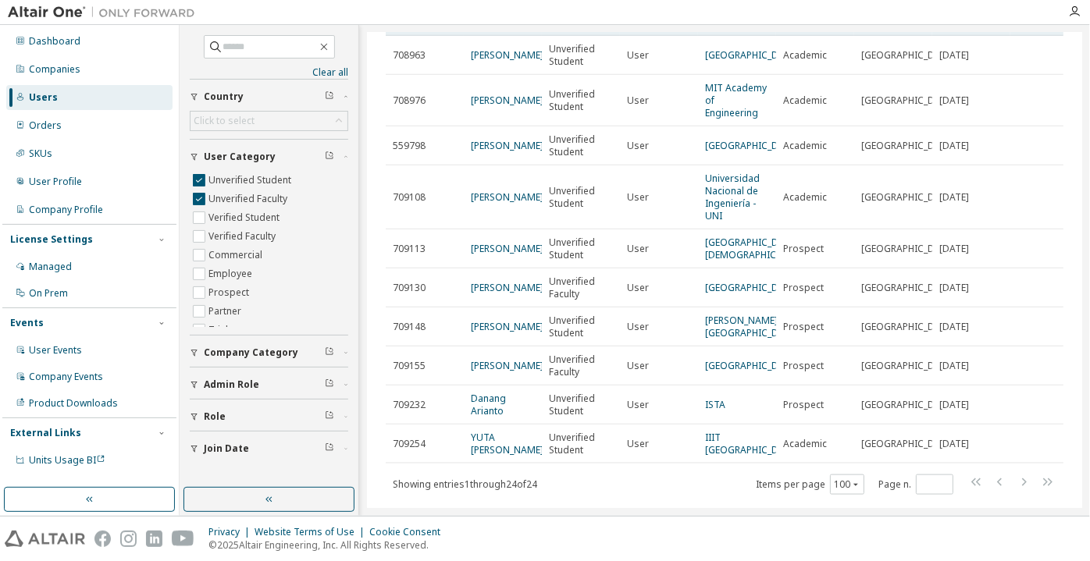
click at [1042, 16] on icon at bounding box center [1046, 11] width 9 height 12
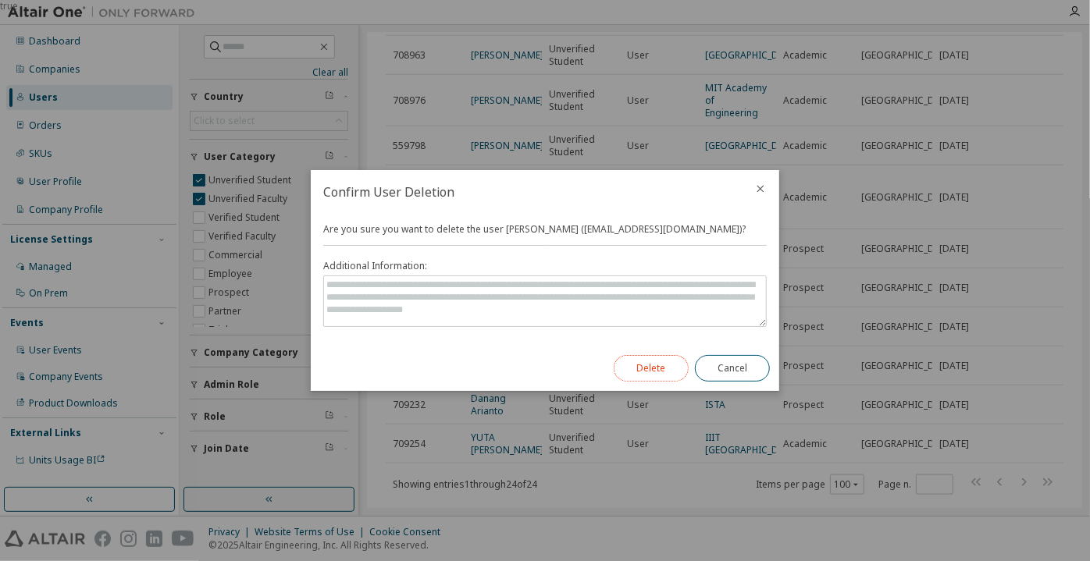
click at [656, 362] on button "Delete" at bounding box center [651, 368] width 75 height 27
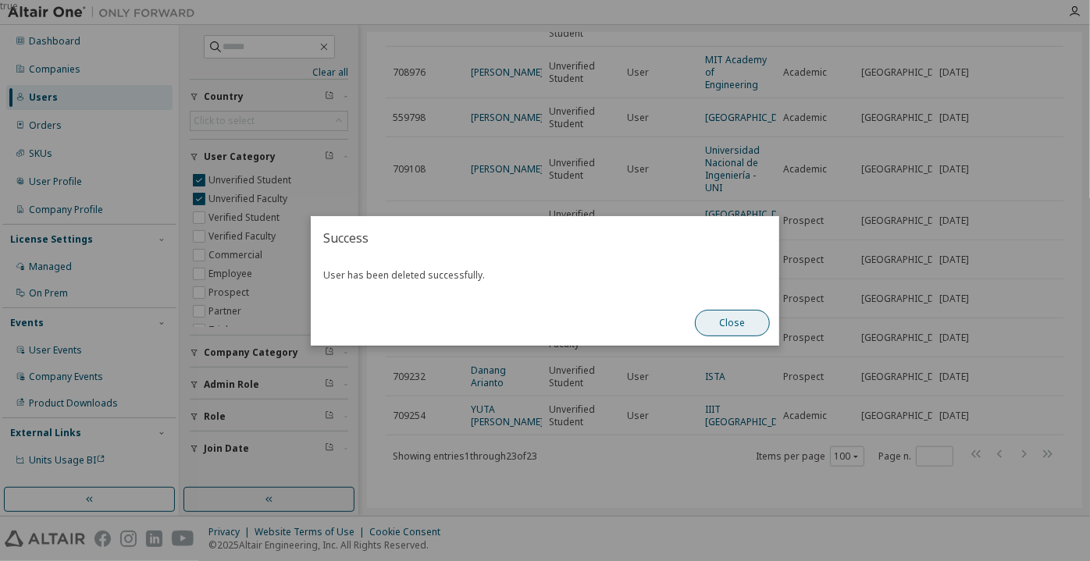
click at [720, 325] on button "Close" at bounding box center [732, 323] width 75 height 27
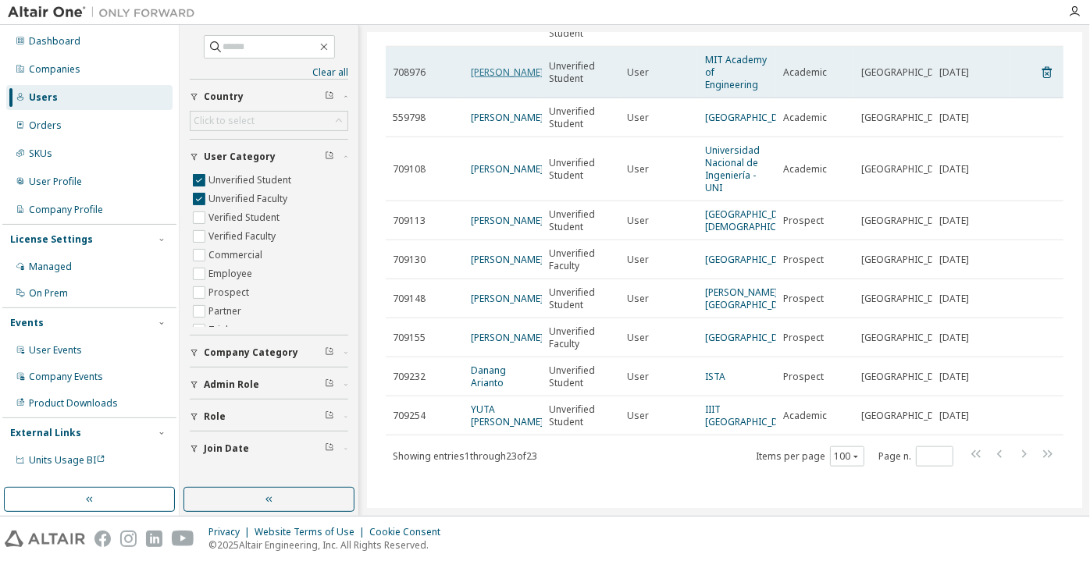
click at [500, 79] on link "Toni Priego" at bounding box center [507, 72] width 73 height 13
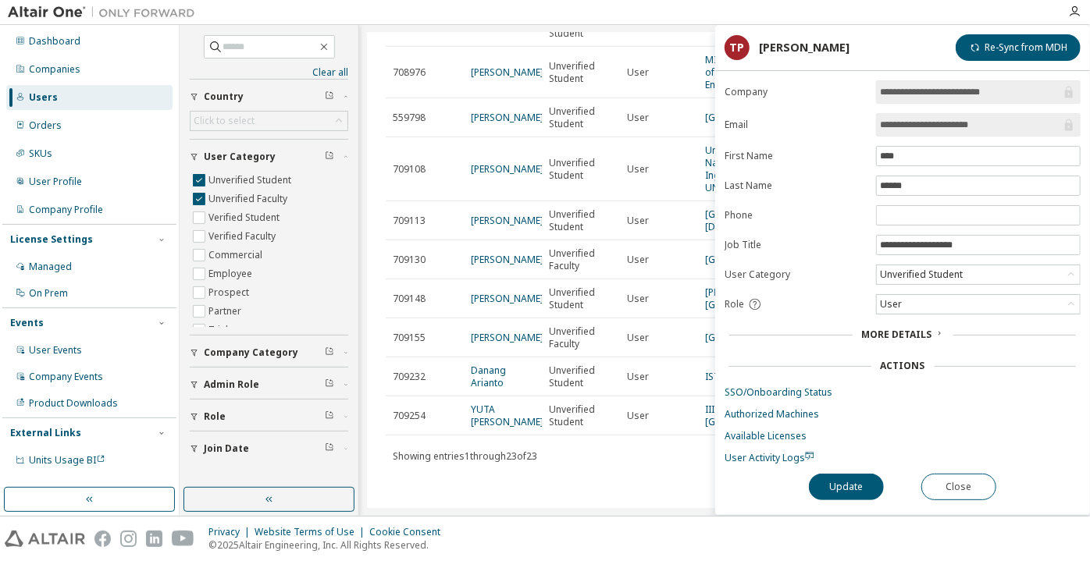
click at [919, 122] on input "**********" at bounding box center [970, 125] width 181 height 16
click at [919, 121] on input "**********" at bounding box center [970, 125] width 181 height 16
click at [924, 490] on button "Close" at bounding box center [958, 487] width 75 height 27
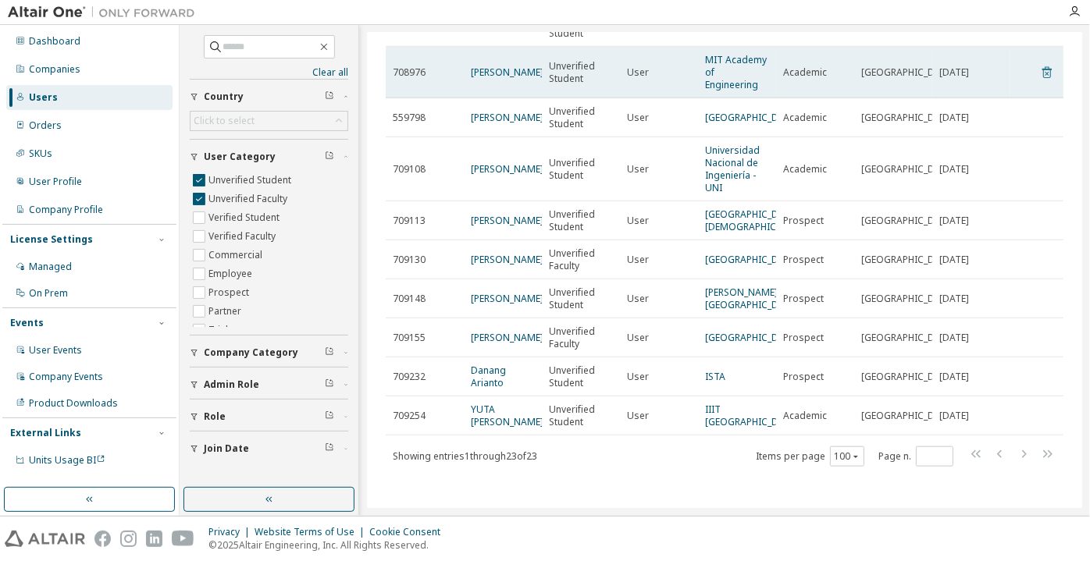
click at [1040, 82] on icon at bounding box center [1047, 72] width 14 height 19
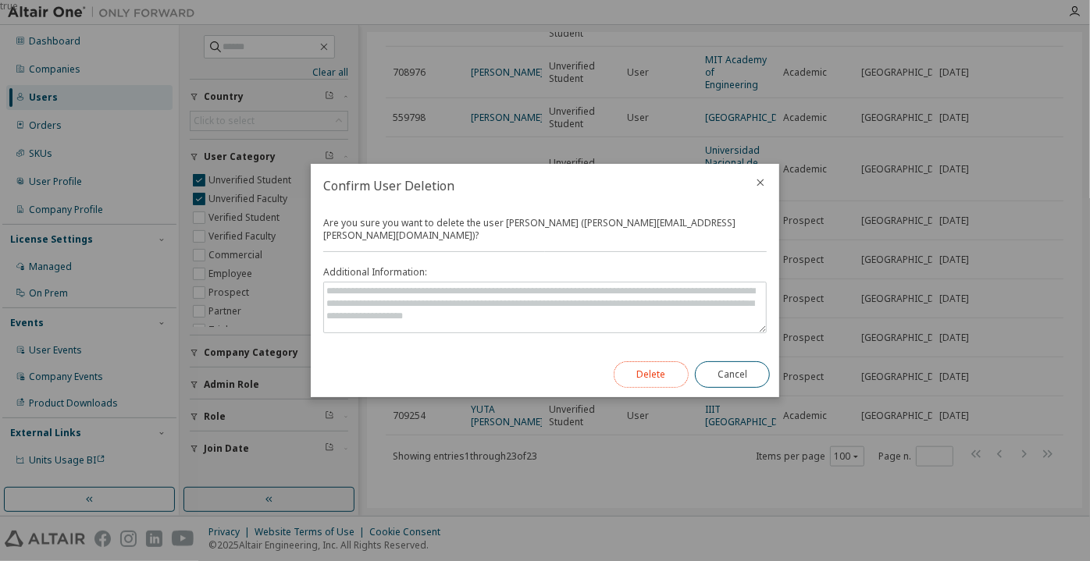
click at [648, 374] on button "Delete" at bounding box center [651, 375] width 75 height 27
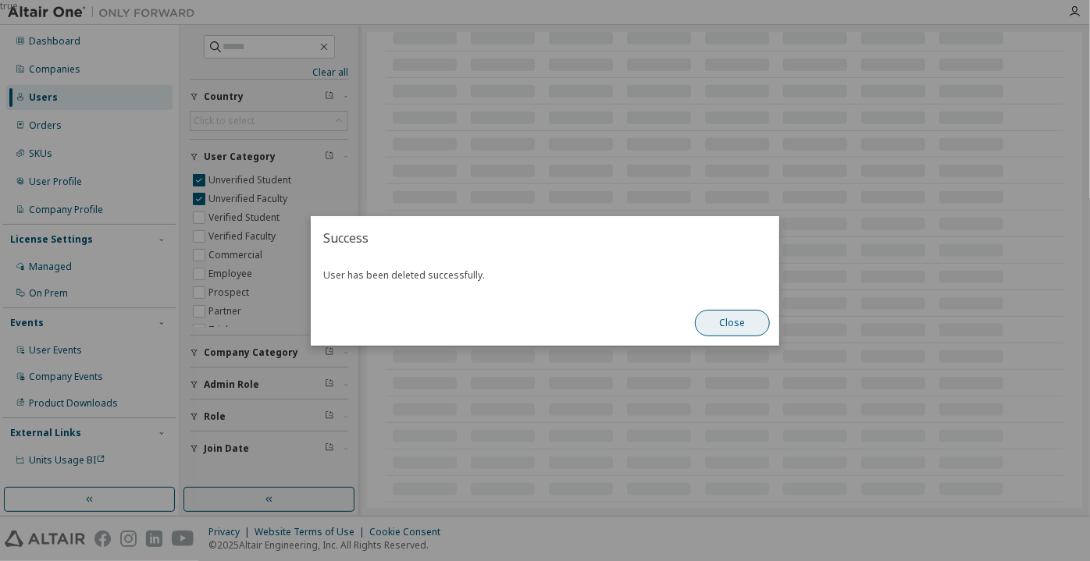
click at [725, 322] on button "Close" at bounding box center [732, 323] width 75 height 27
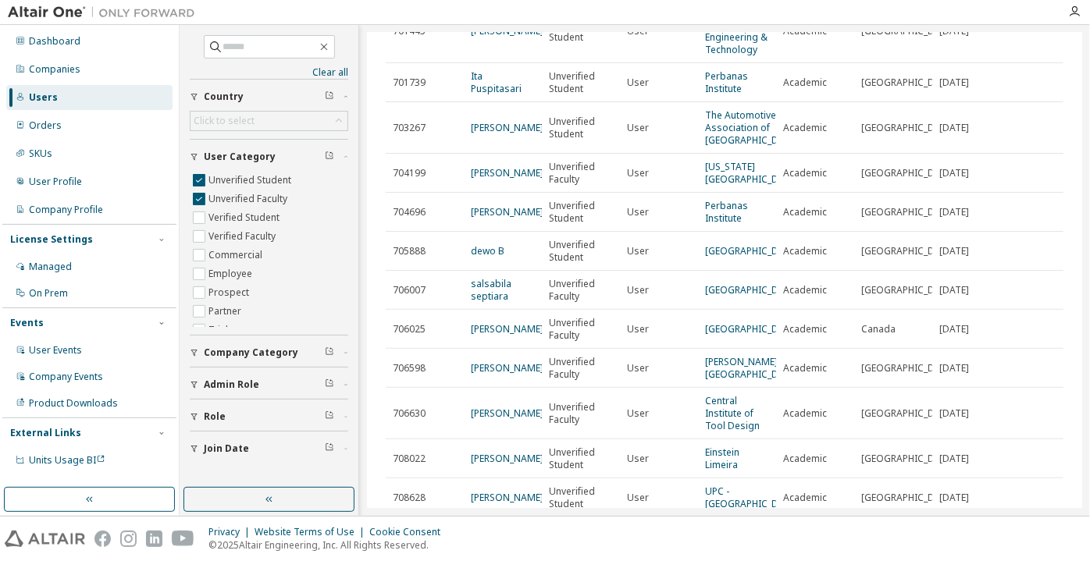
scroll to position [39, 0]
